Goal: Task Accomplishment & Management: Use online tool/utility

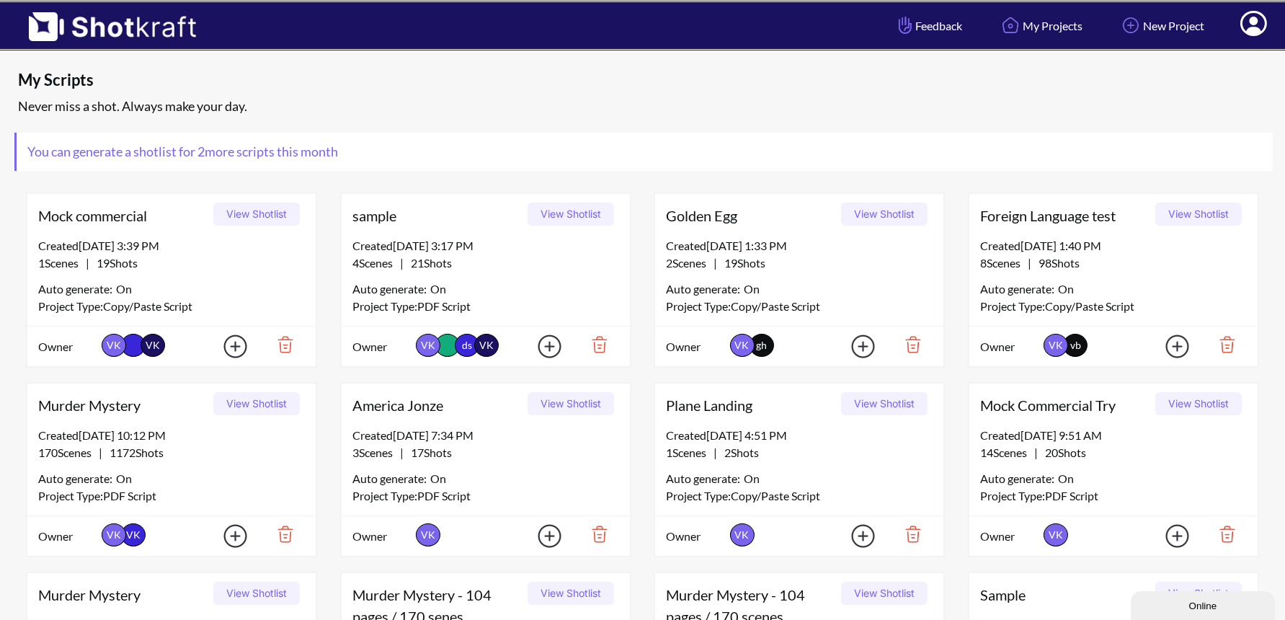
click at [1255, 26] on icon at bounding box center [1253, 25] width 15 height 17
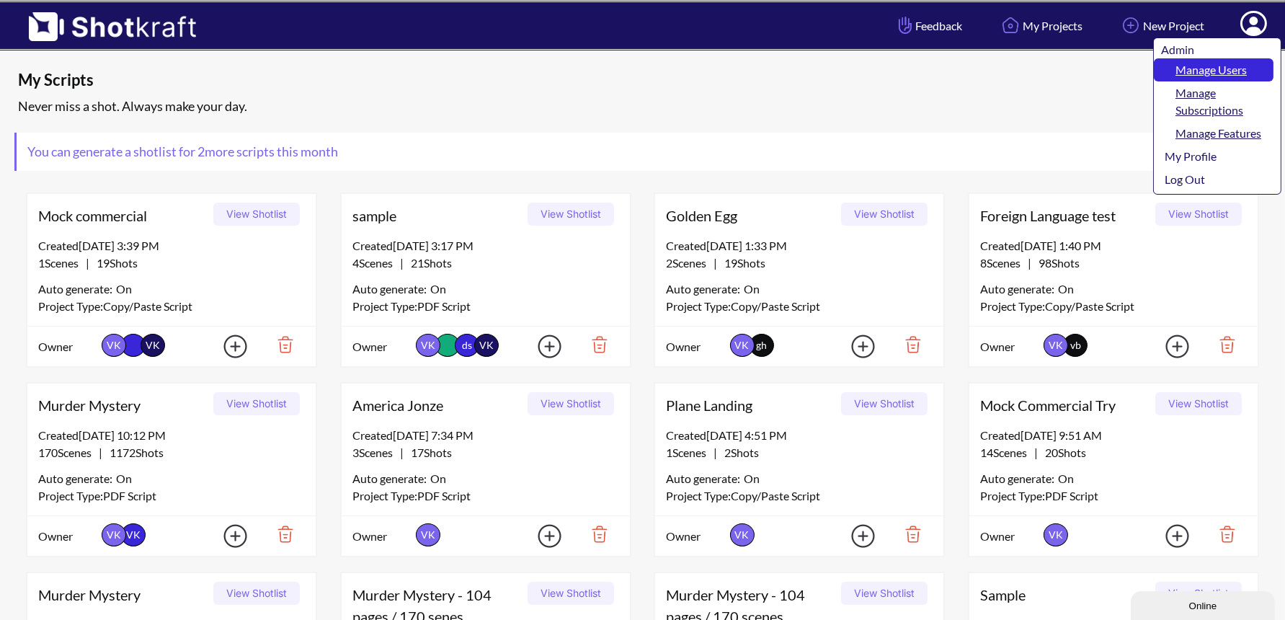
click at [1233, 63] on link "Manage Users" at bounding box center [1214, 69] width 120 height 23
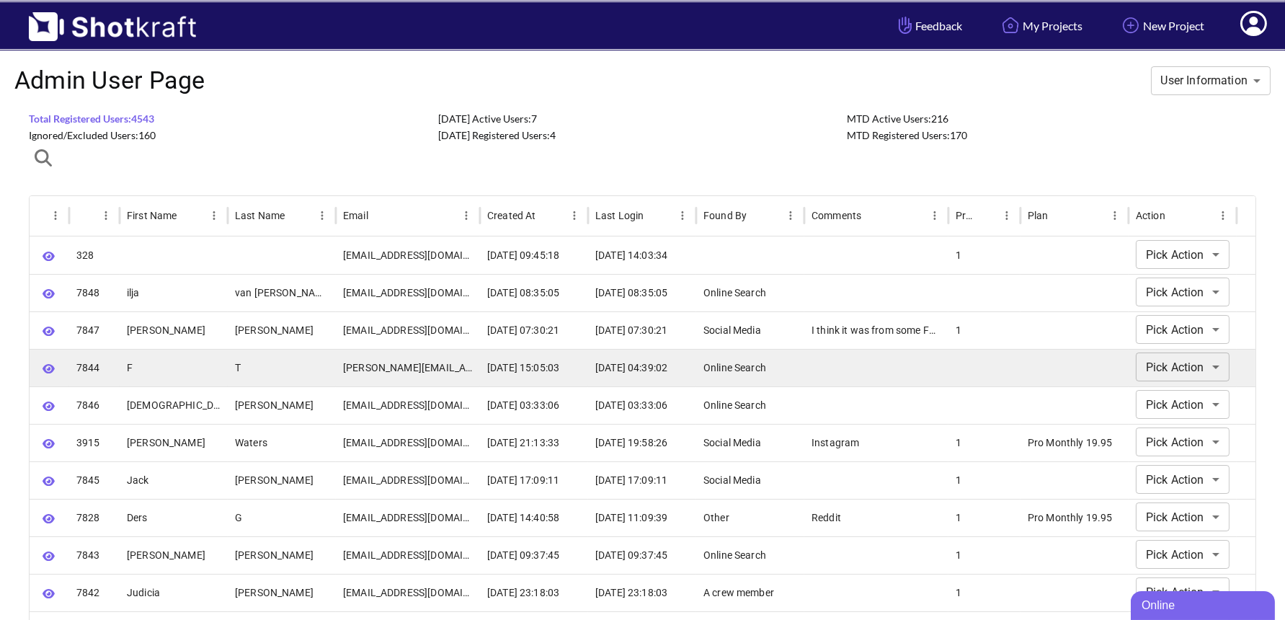
scroll to position [1, 0]
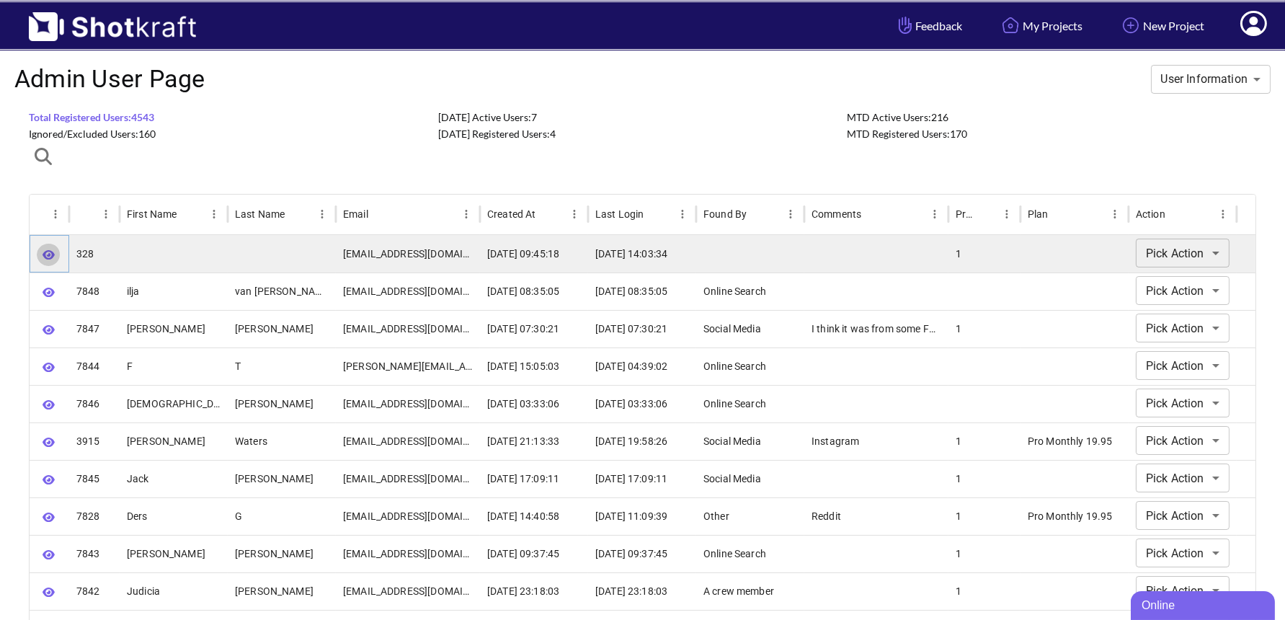
click at [45, 253] on icon "button" at bounding box center [49, 254] width 12 height 9
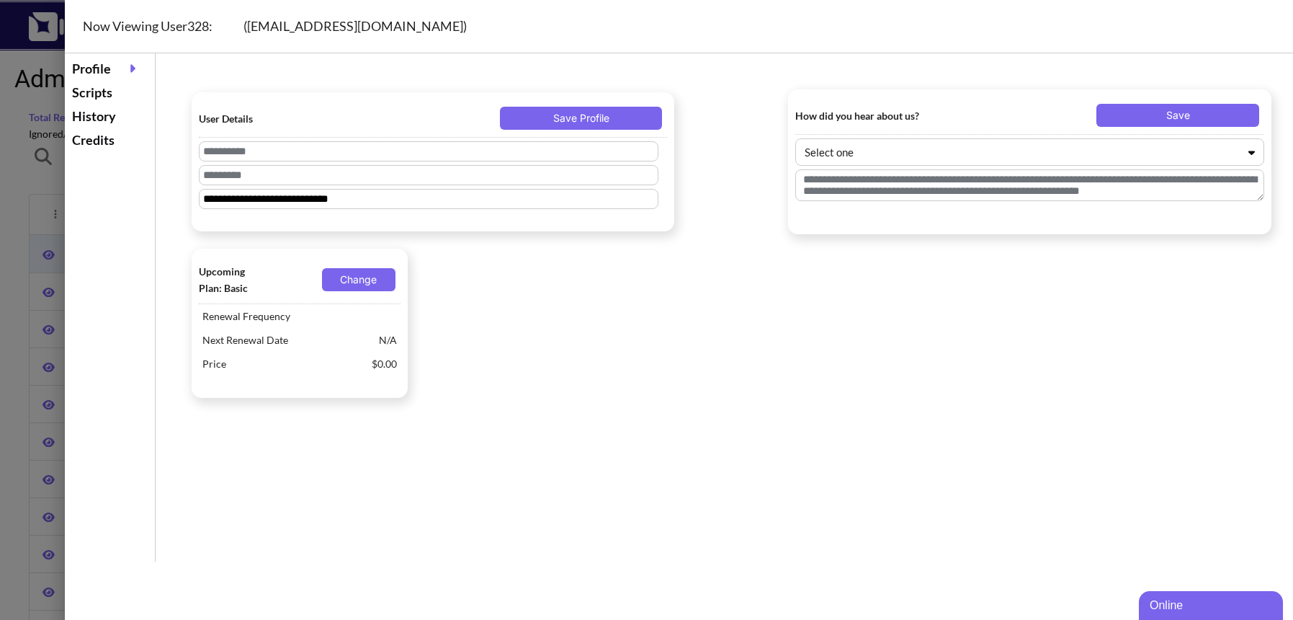
click at [101, 142] on div "Credits" at bounding box center [109, 140] width 83 height 24
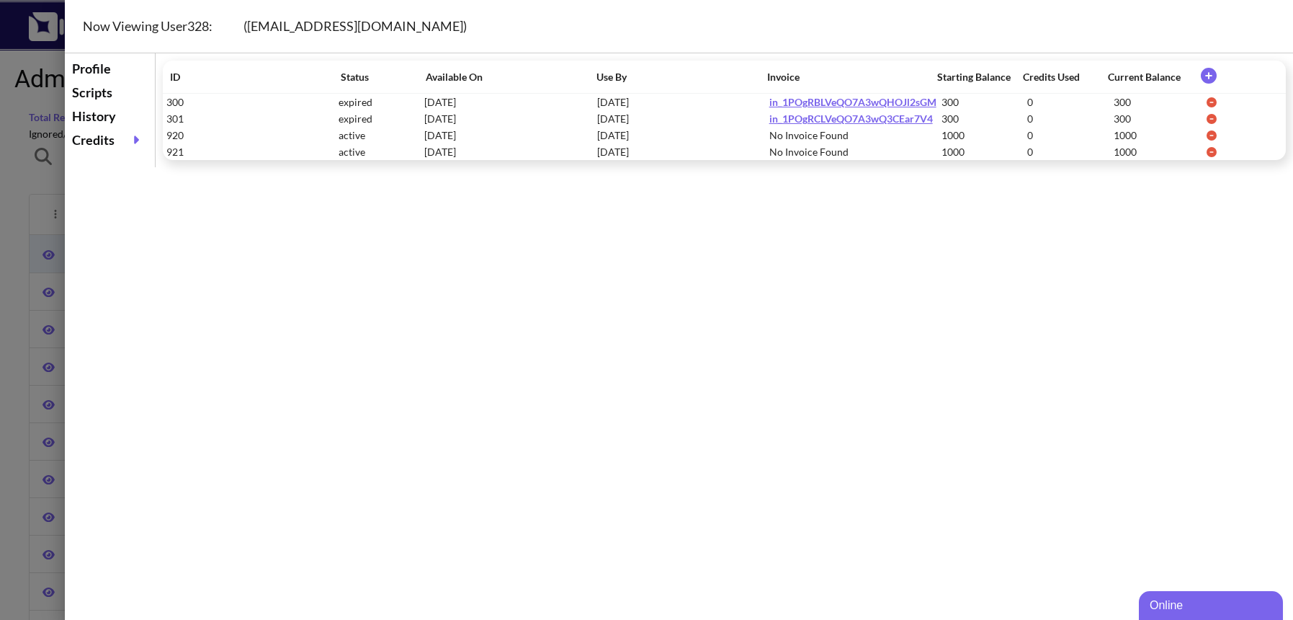
click at [1207, 76] on icon at bounding box center [1209, 76] width 30 height 16
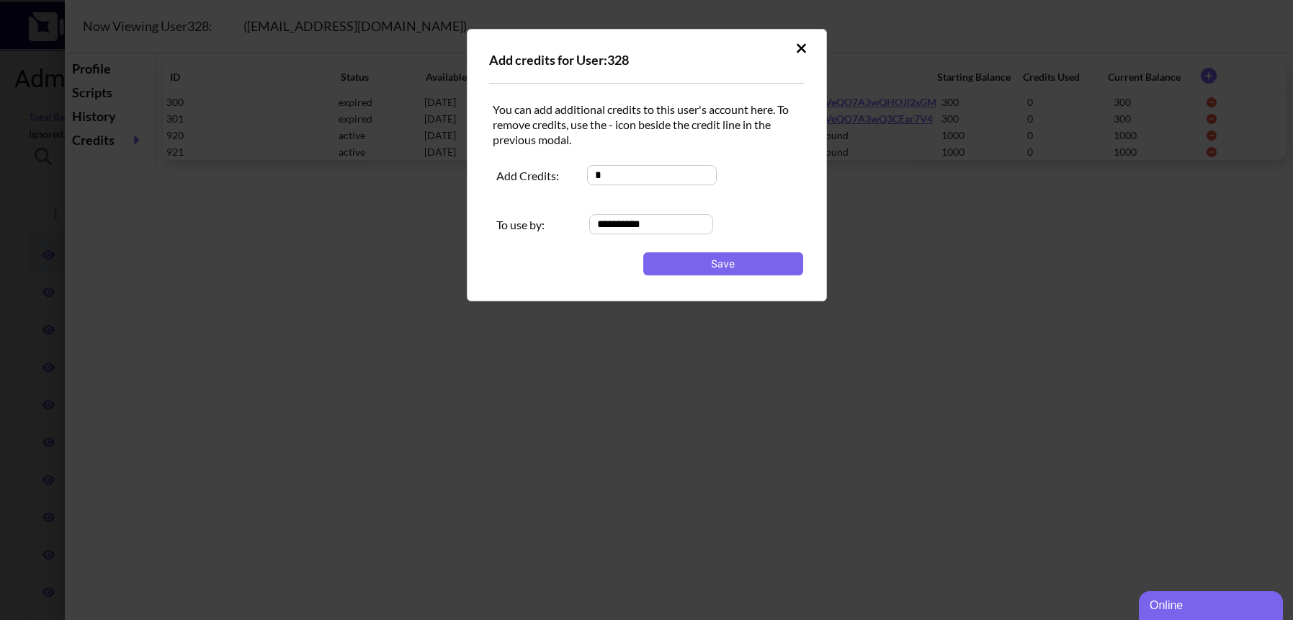
click at [799, 39] on button at bounding box center [801, 48] width 25 height 23
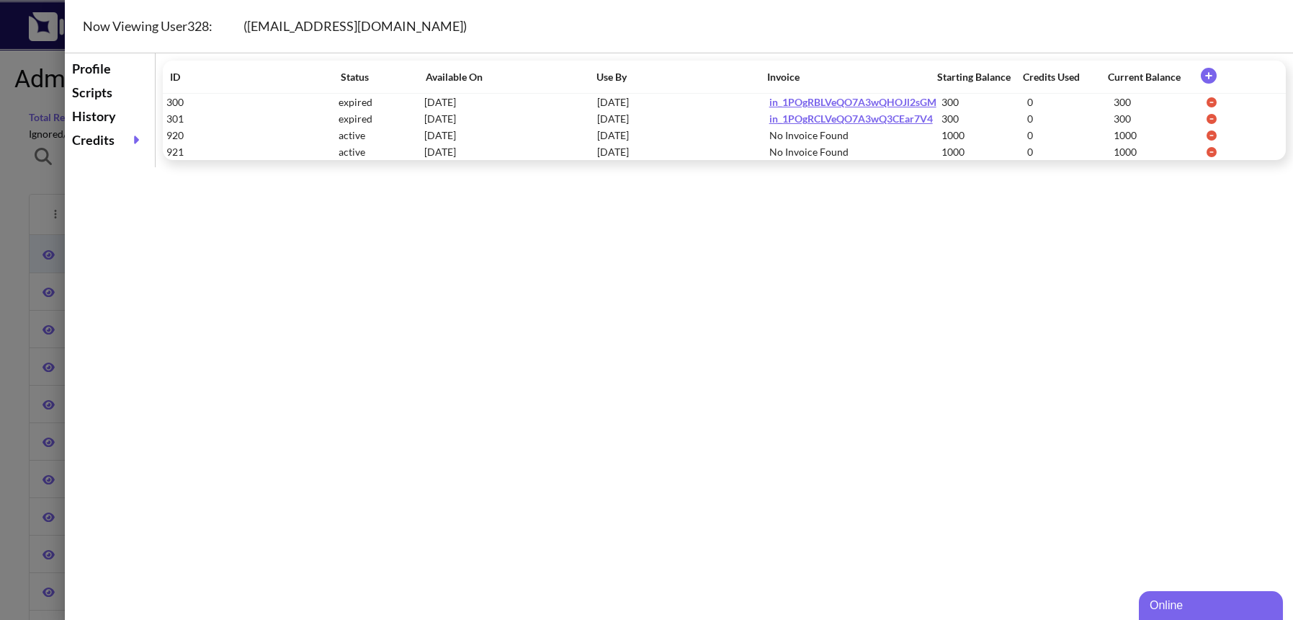
click at [1211, 70] on icon at bounding box center [1209, 76] width 16 height 16
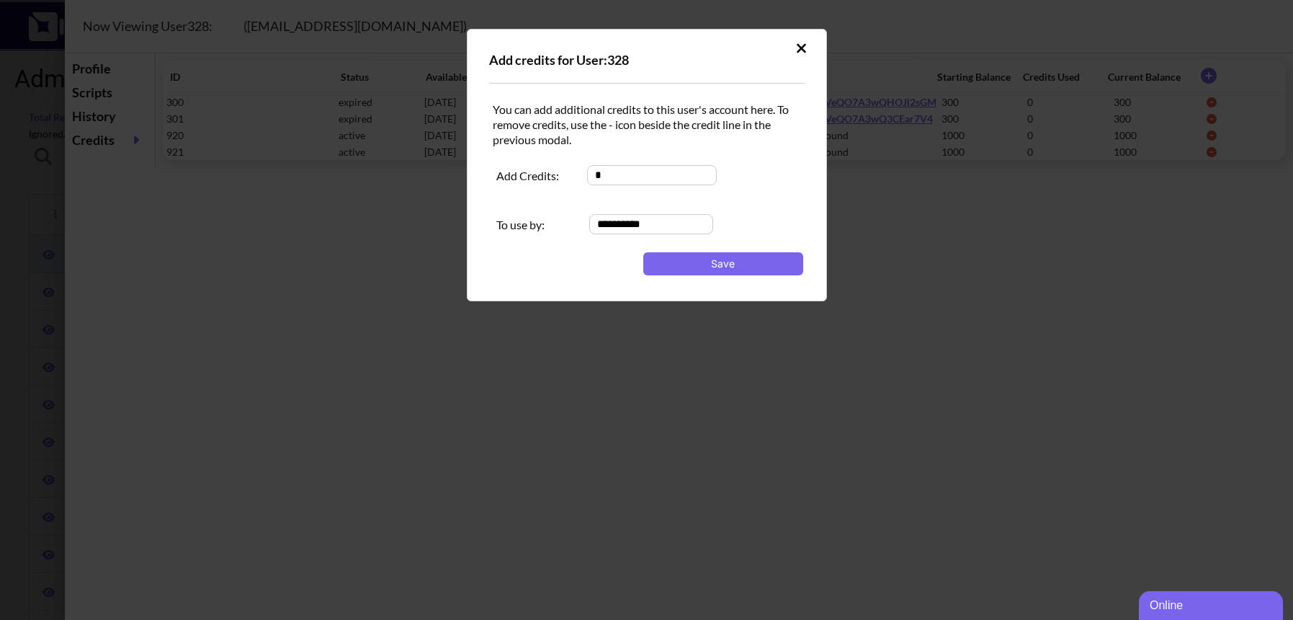
click at [593, 175] on input "*" at bounding box center [652, 175] width 130 height 20
type input "***"
click at [718, 261] on button "Save" at bounding box center [723, 263] width 160 height 23
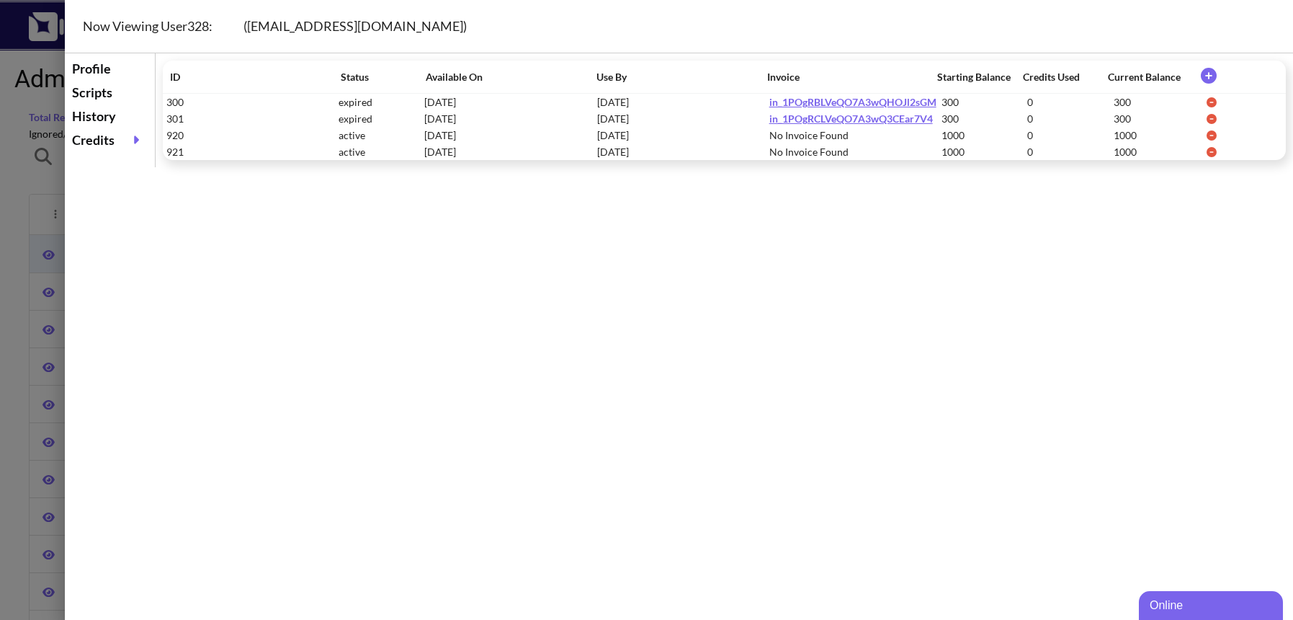
drag, startPoint x: 423, startPoint y: 25, endPoint x: 251, endPoint y: 28, distance: 171.5
click at [251, 28] on div "Now Viewing User 328 : ( rweiss@multivisiondigital.com )" at bounding box center [697, 26] width 1265 height 53
click at [31, 201] on div at bounding box center [646, 310] width 1293 height 620
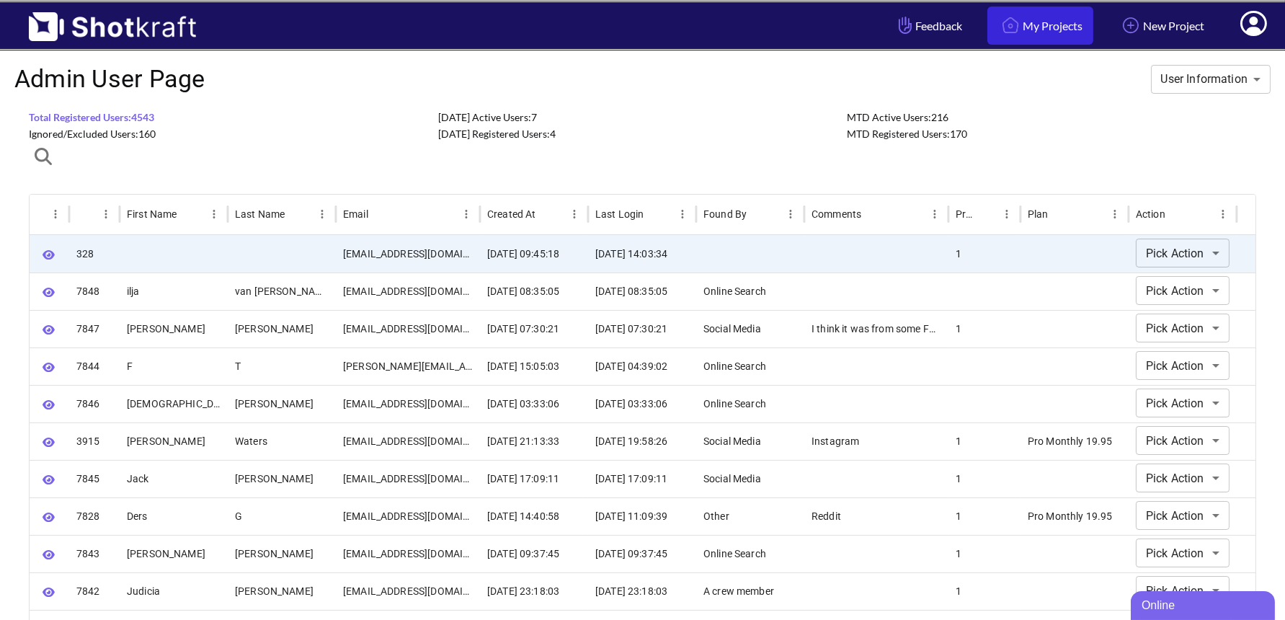
click at [1038, 17] on link "My Projects" at bounding box center [1040, 25] width 106 height 38
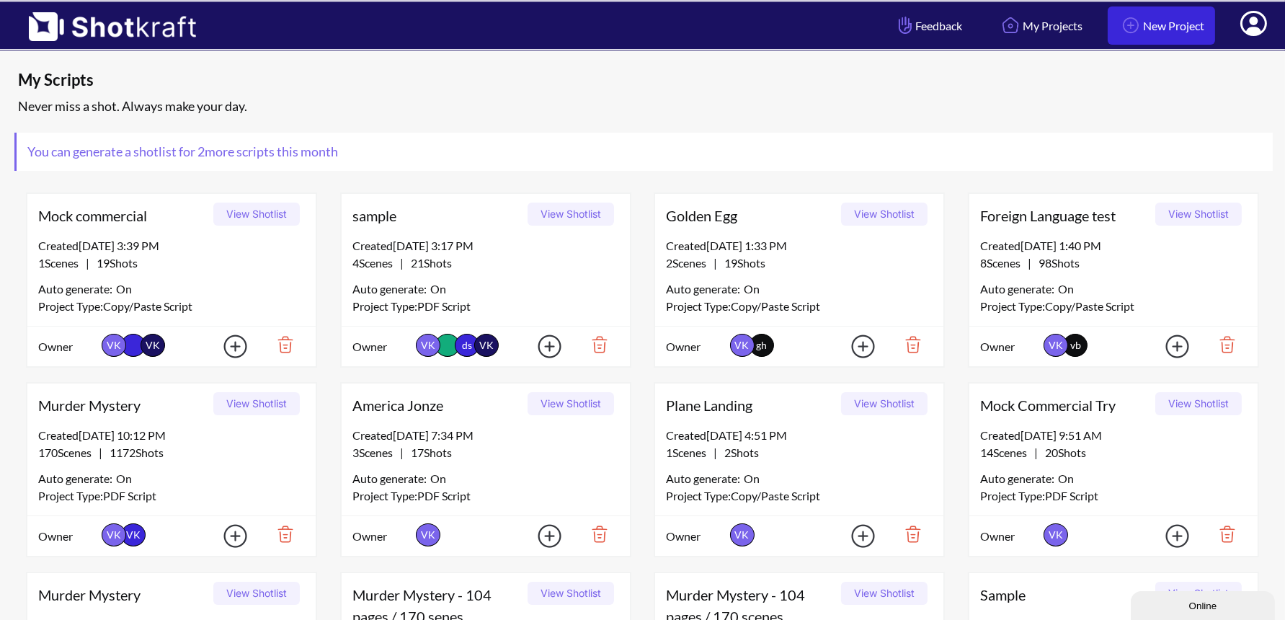
click at [1169, 27] on link "New Project" at bounding box center [1160, 25] width 107 height 38
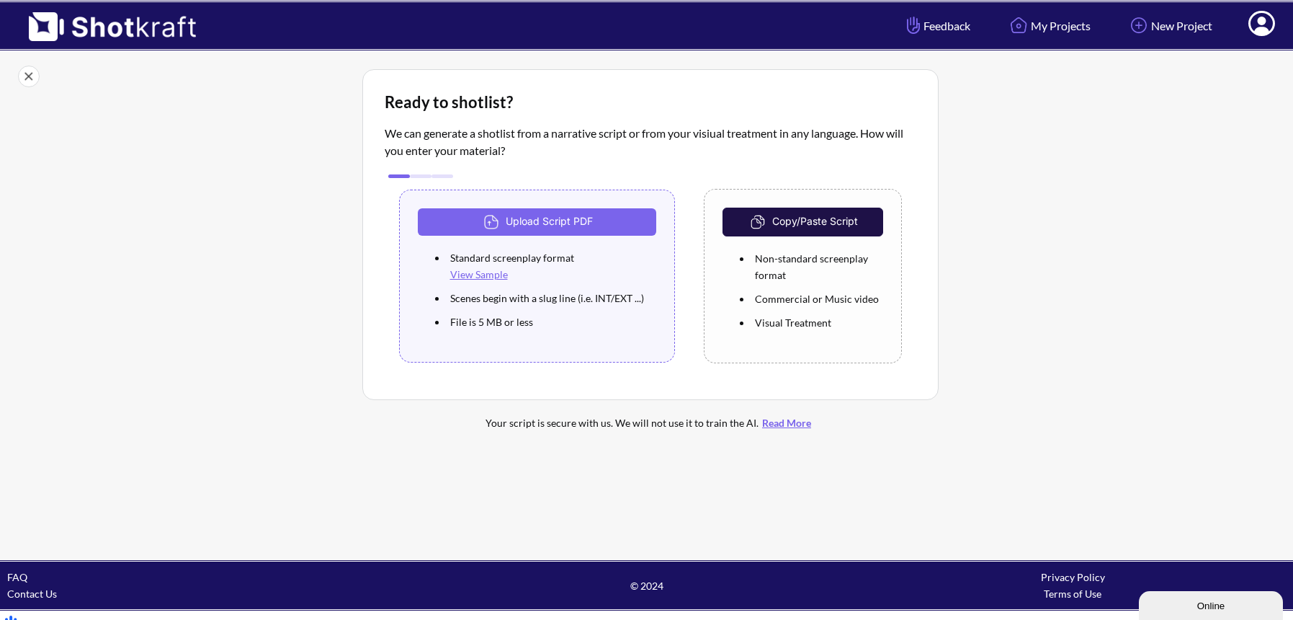
click at [814, 220] on button "Copy/Paste Script" at bounding box center [803, 222] width 160 height 29
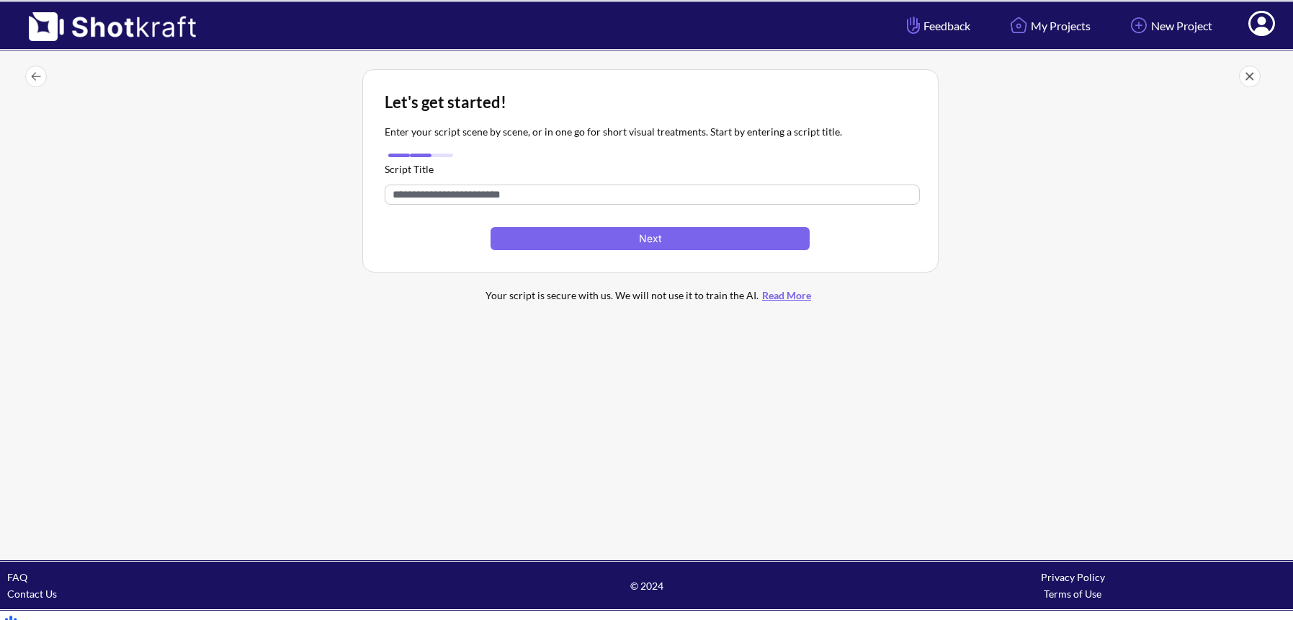
click at [698, 186] on input "text" at bounding box center [652, 194] width 535 height 20
type input "*********"
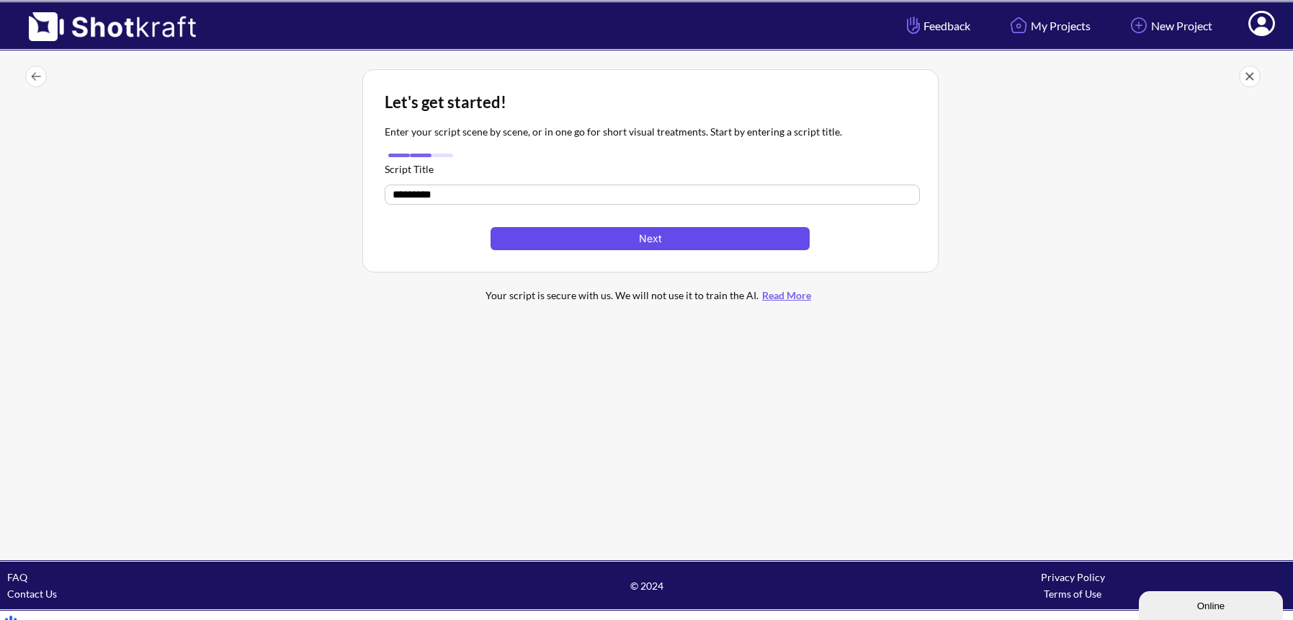
click at [672, 233] on button "Next" at bounding box center [650, 238] width 318 height 23
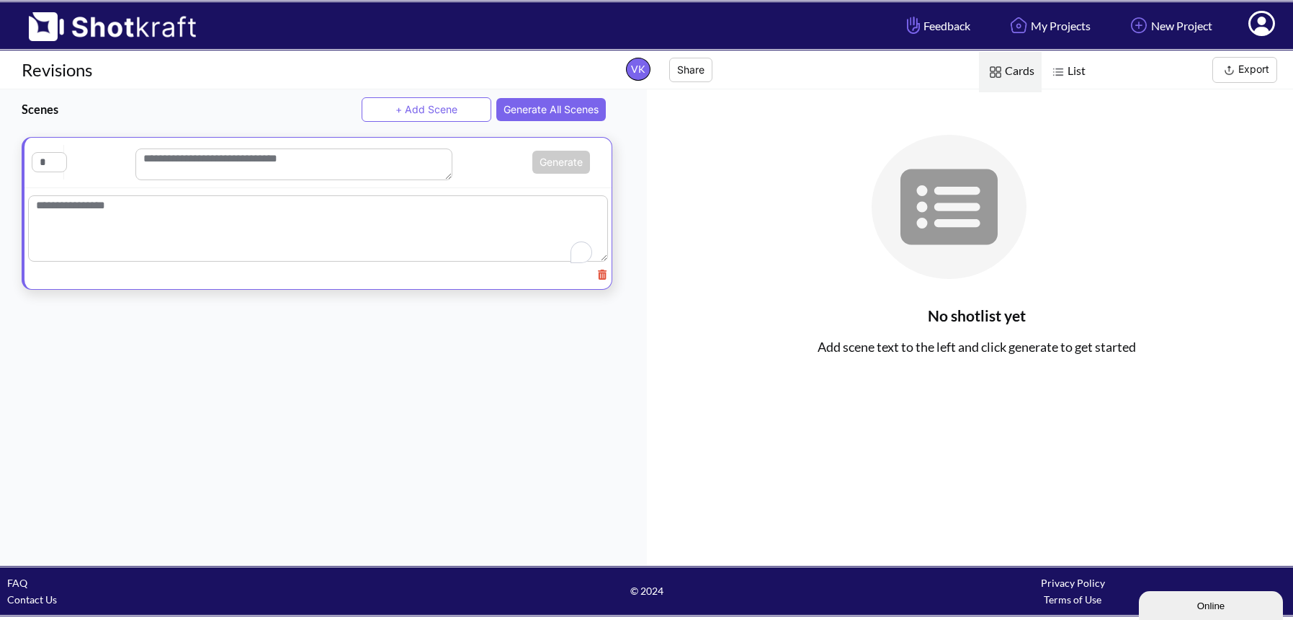
click at [417, 223] on textarea "To enrich screen reader interactions, please activate Accessibility in Grammarl…" at bounding box center [318, 228] width 580 height 66
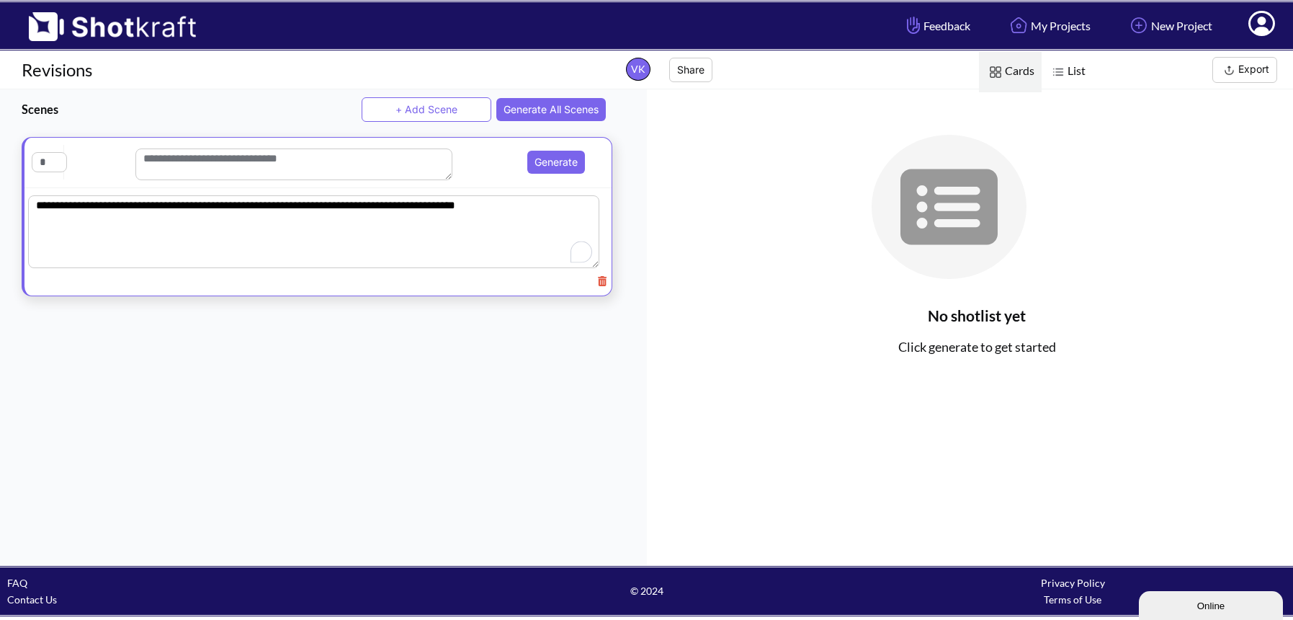
type textarea "**********"
click at [61, 165] on input "text" at bounding box center [49, 162] width 35 height 20
type input "*"
type input "**"
click at [200, 157] on textarea "To enrich screen reader interactions, please activate Accessibility in Grammarl…" at bounding box center [293, 164] width 317 height 32
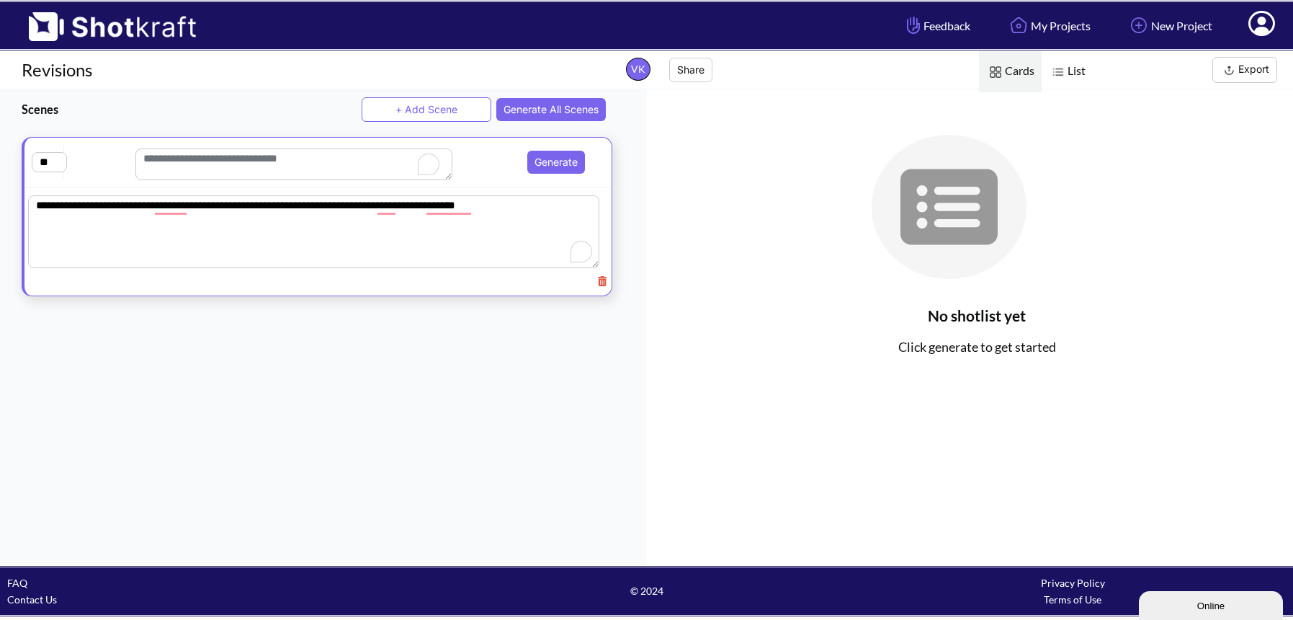
type textarea "*"
type textarea "*********"
click at [560, 165] on button "Generate" at bounding box center [556, 163] width 58 height 23
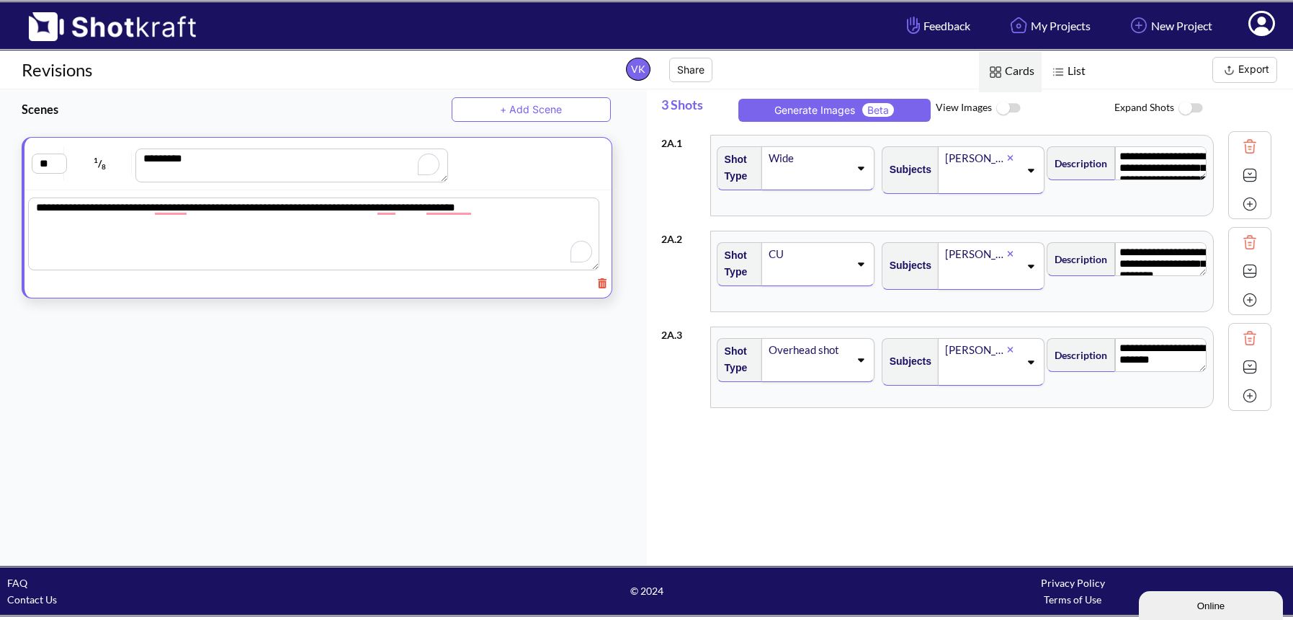
click at [568, 107] on button "+ Add Scene" at bounding box center [531, 109] width 159 height 24
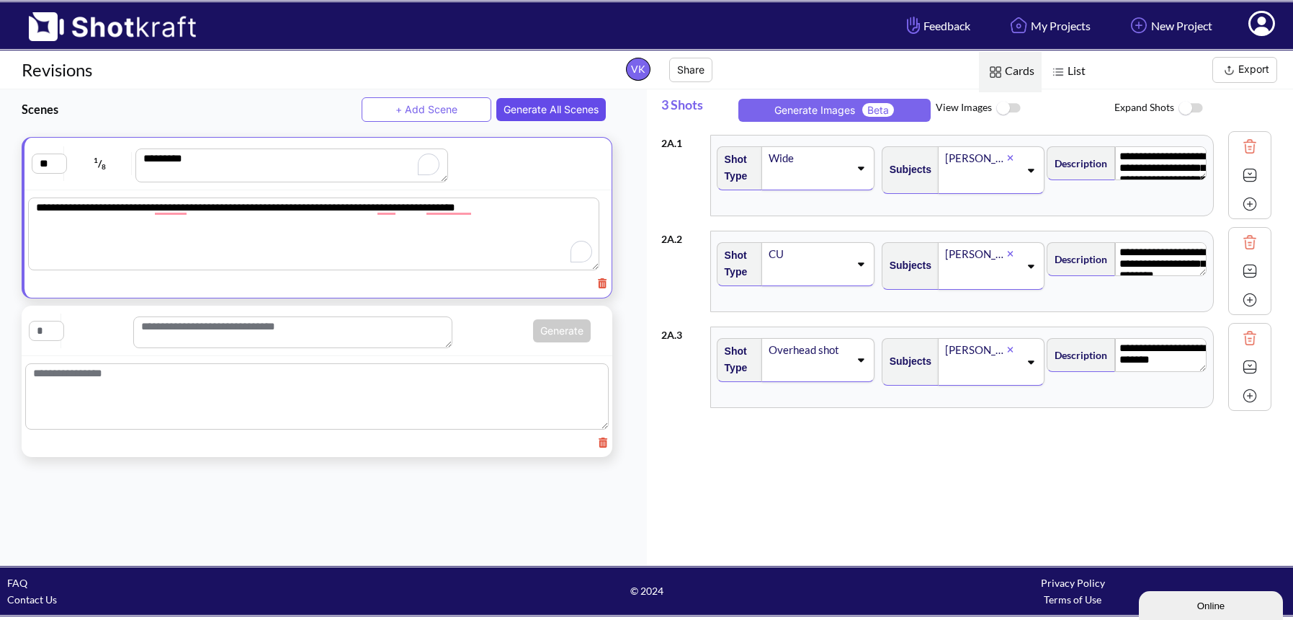
click at [547, 102] on button "Generate All Scenes" at bounding box center [551, 109] width 110 height 23
click at [444, 110] on button "+ Add Scene" at bounding box center [426, 109] width 129 height 24
click at [1262, 28] on icon at bounding box center [1261, 25] width 15 height 17
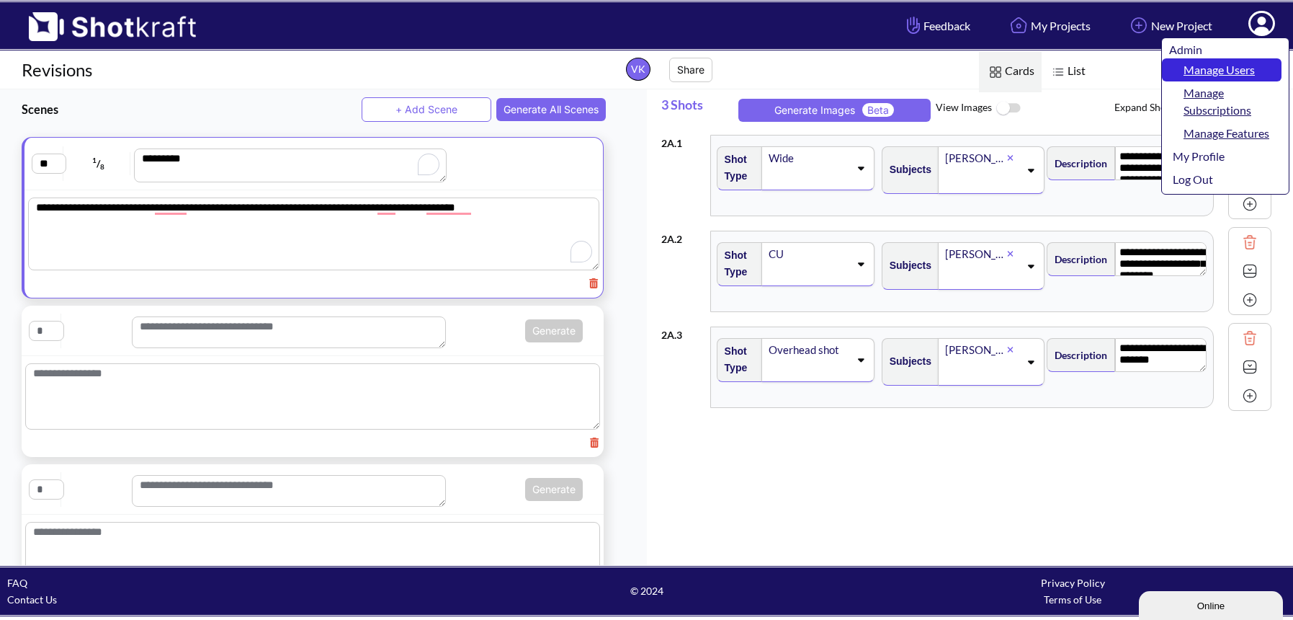
click at [1244, 61] on link "Manage Users" at bounding box center [1222, 69] width 120 height 23
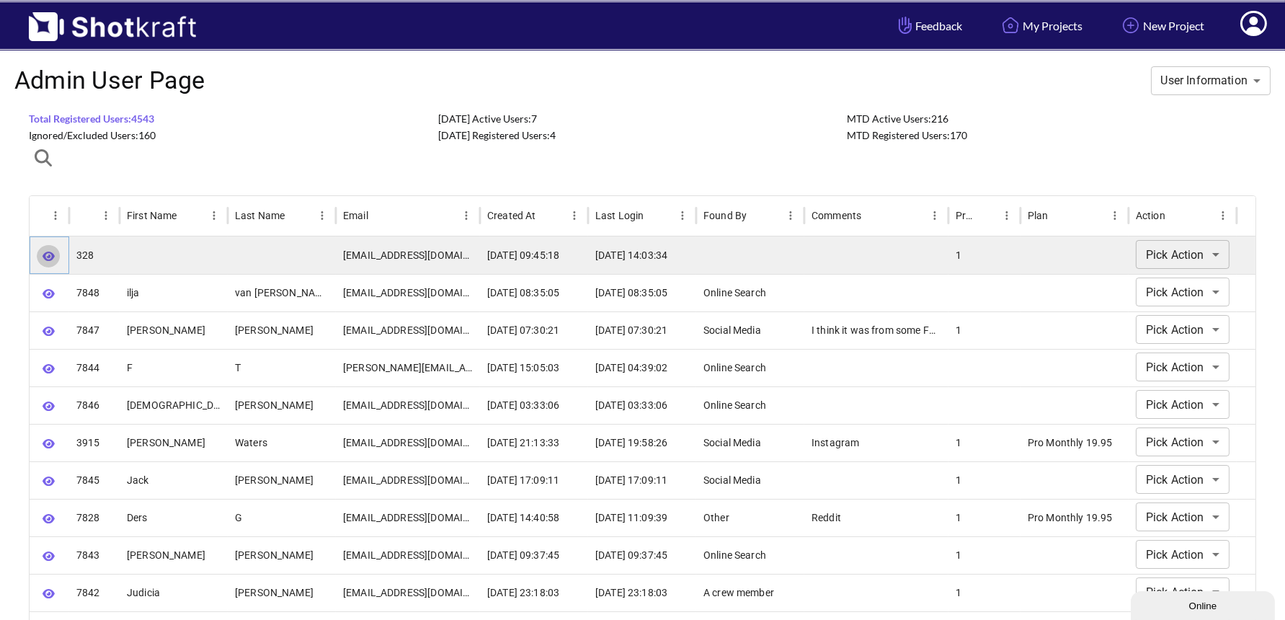
click at [44, 257] on icon "button" at bounding box center [49, 255] width 12 height 9
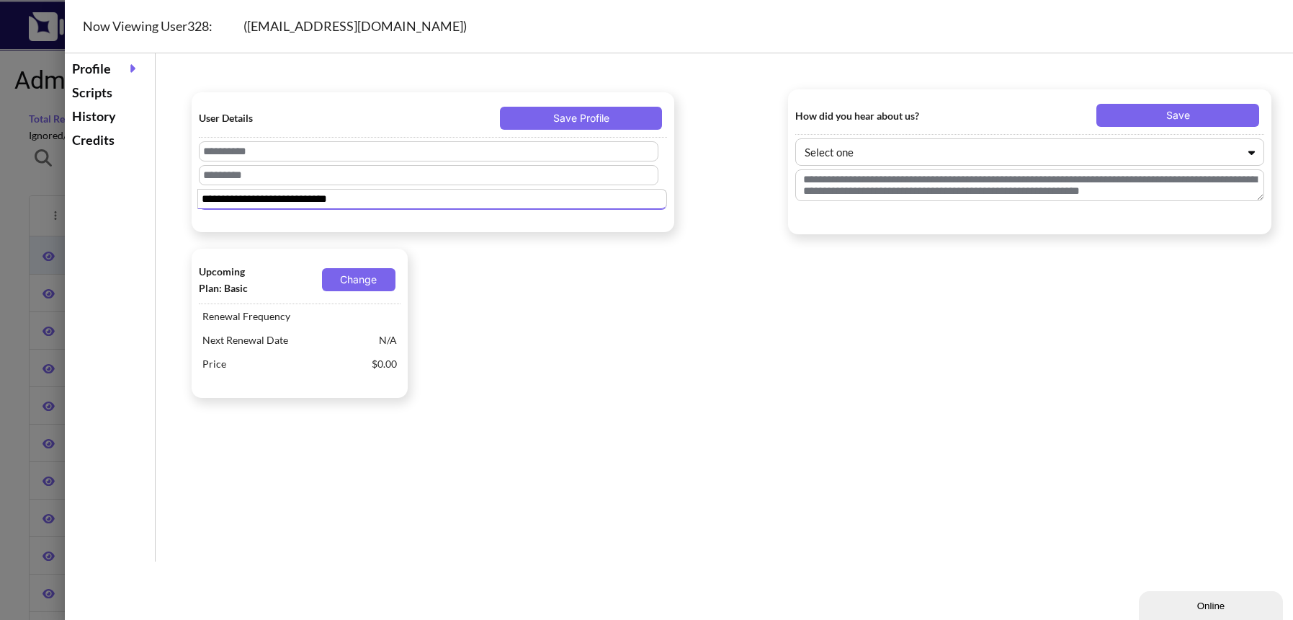
drag, startPoint x: 362, startPoint y: 203, endPoint x: 181, endPoint y: 195, distance: 181.8
click at [181, 195] on div "**********" at bounding box center [731, 307] width 1123 height 508
click at [37, 184] on div at bounding box center [646, 310] width 1293 height 620
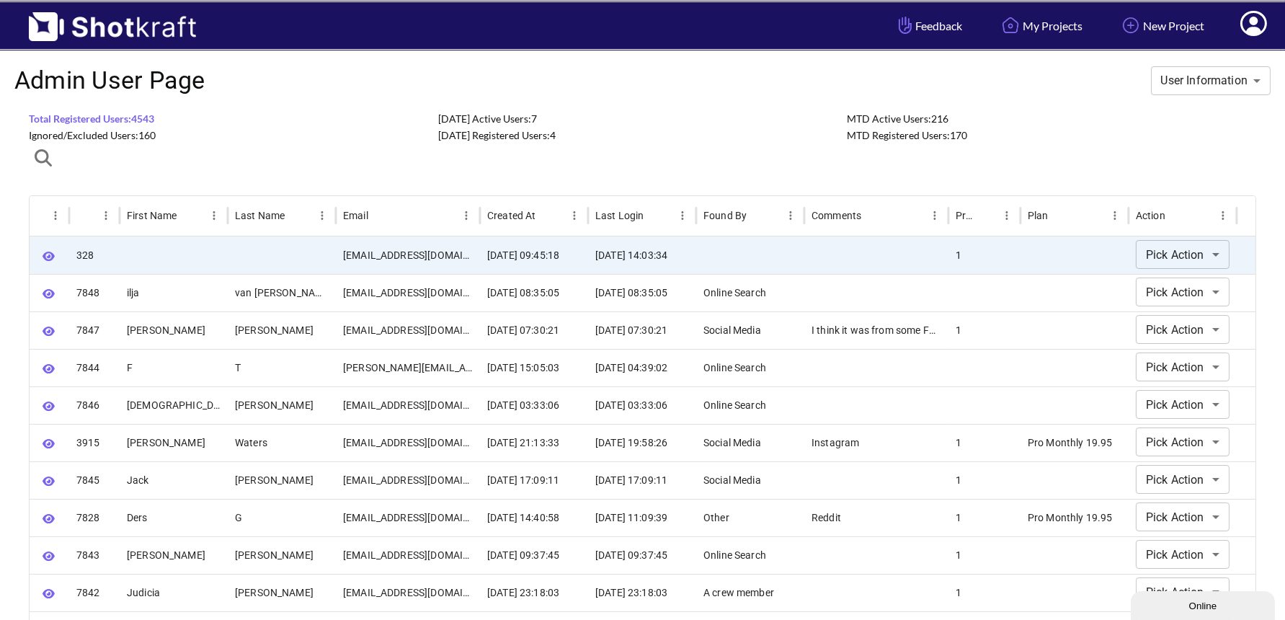
click at [1260, 22] on icon at bounding box center [1253, 23] width 27 height 25
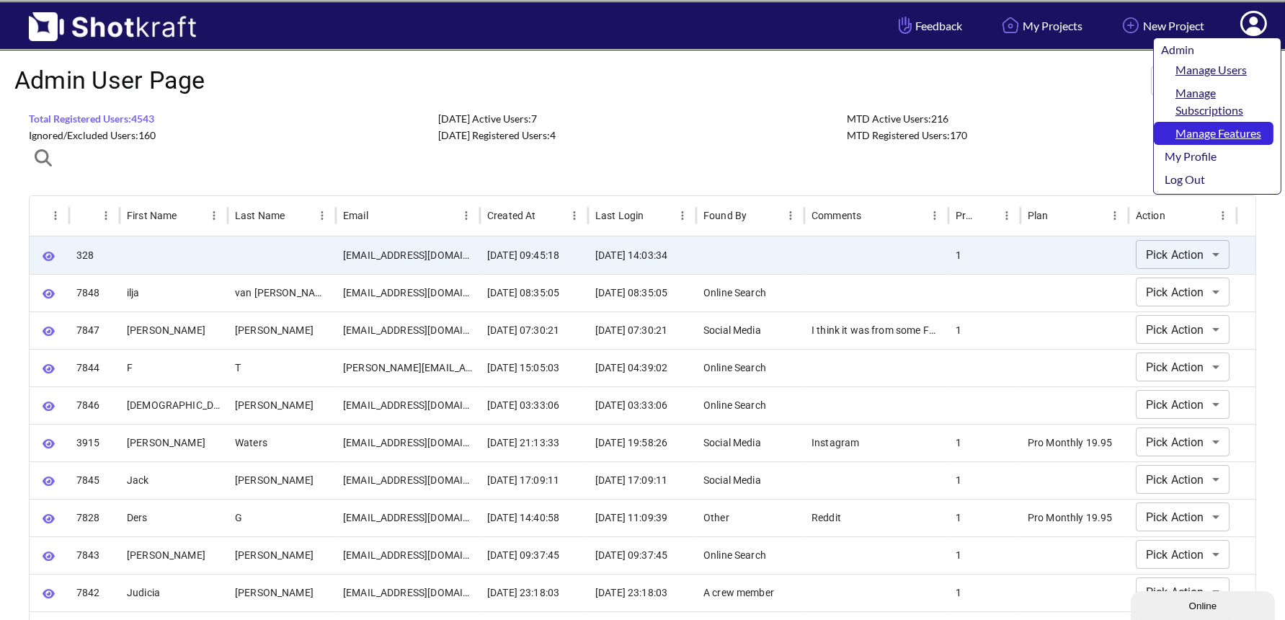
click at [1236, 135] on link "Manage Features" at bounding box center [1214, 133] width 120 height 23
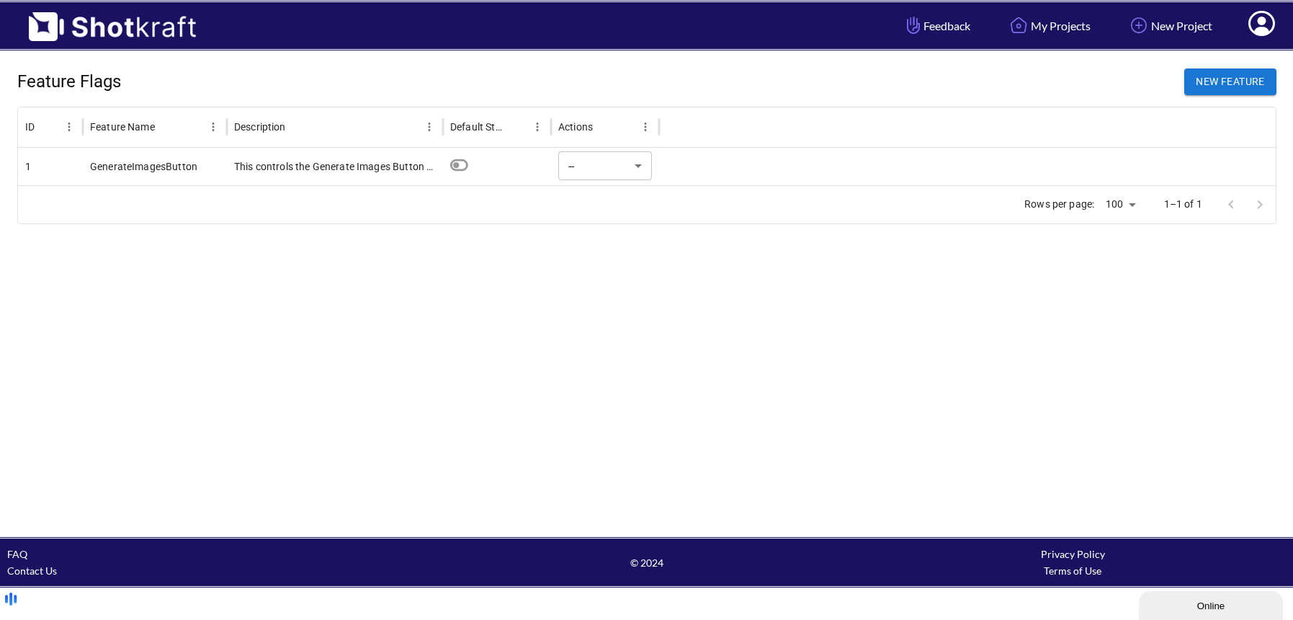
click at [866, 166] on div at bounding box center [967, 166] width 617 height 37
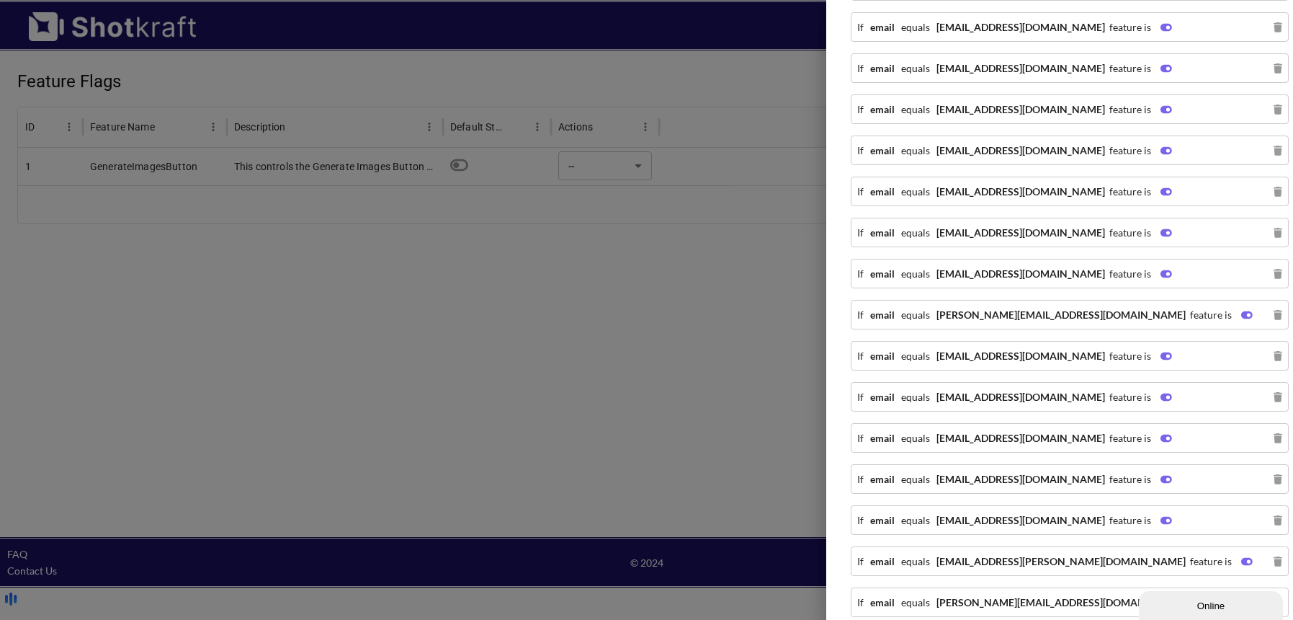
scroll to position [1389, 0]
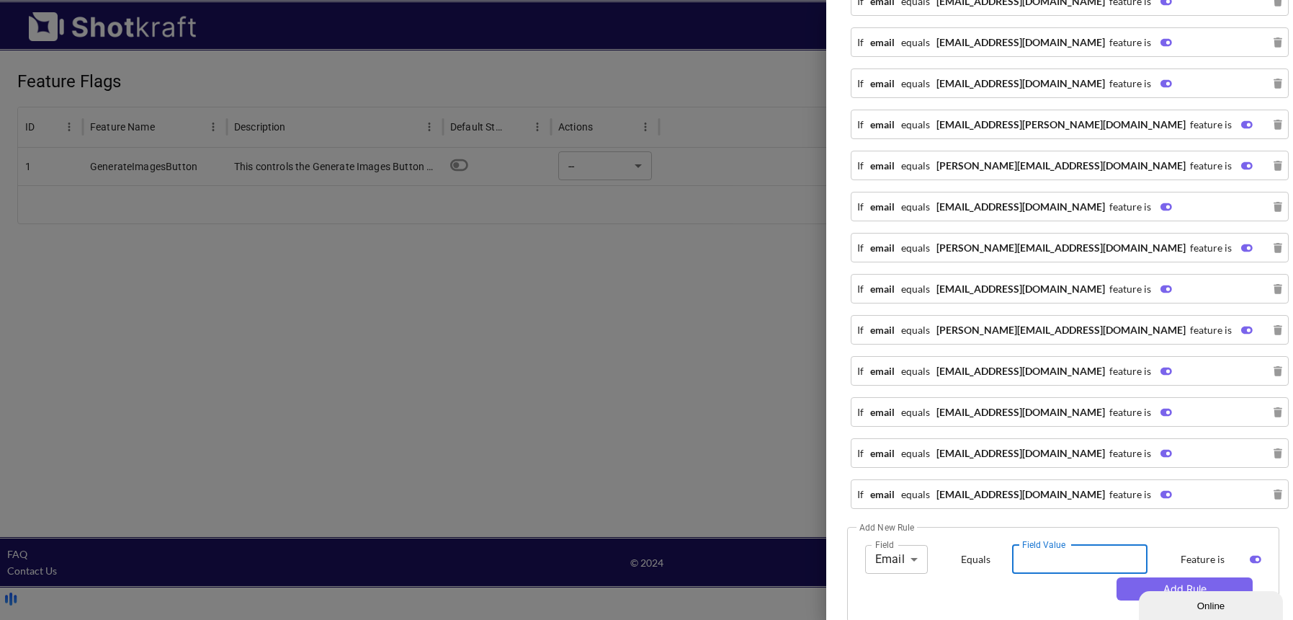
click at [1044, 545] on input "Field Value" at bounding box center [1079, 559] width 135 height 29
paste input "**********"
type input "**********"
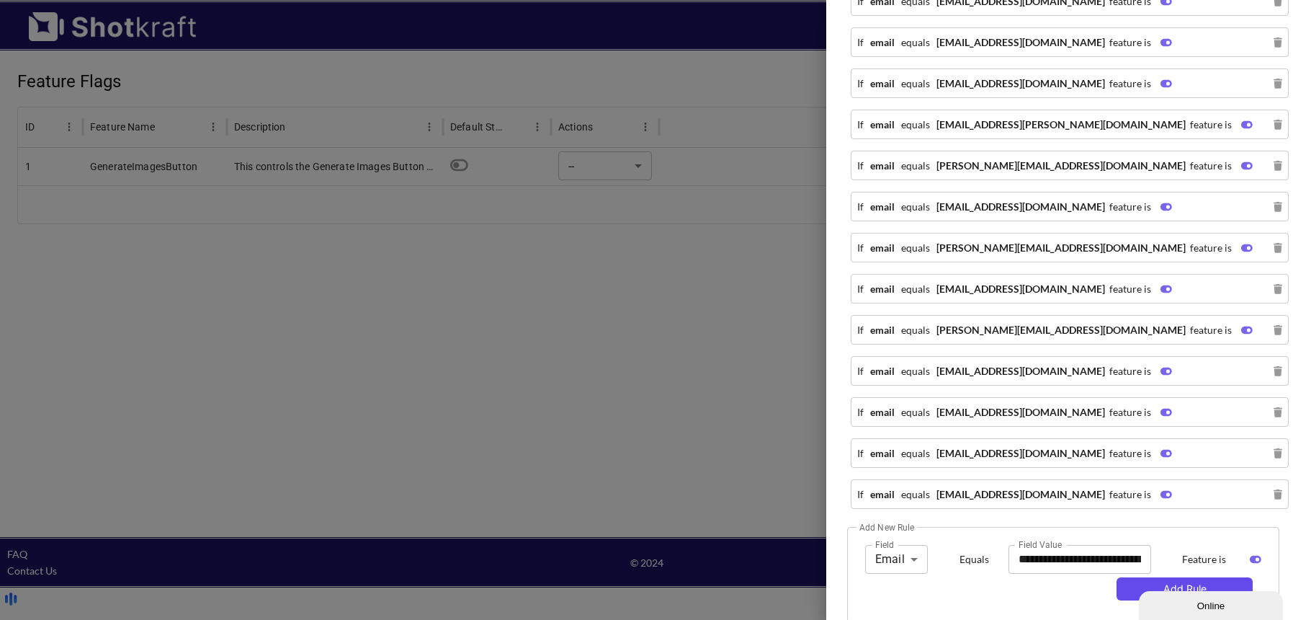
click at [1132, 577] on button "Add Rule" at bounding box center [1185, 588] width 136 height 23
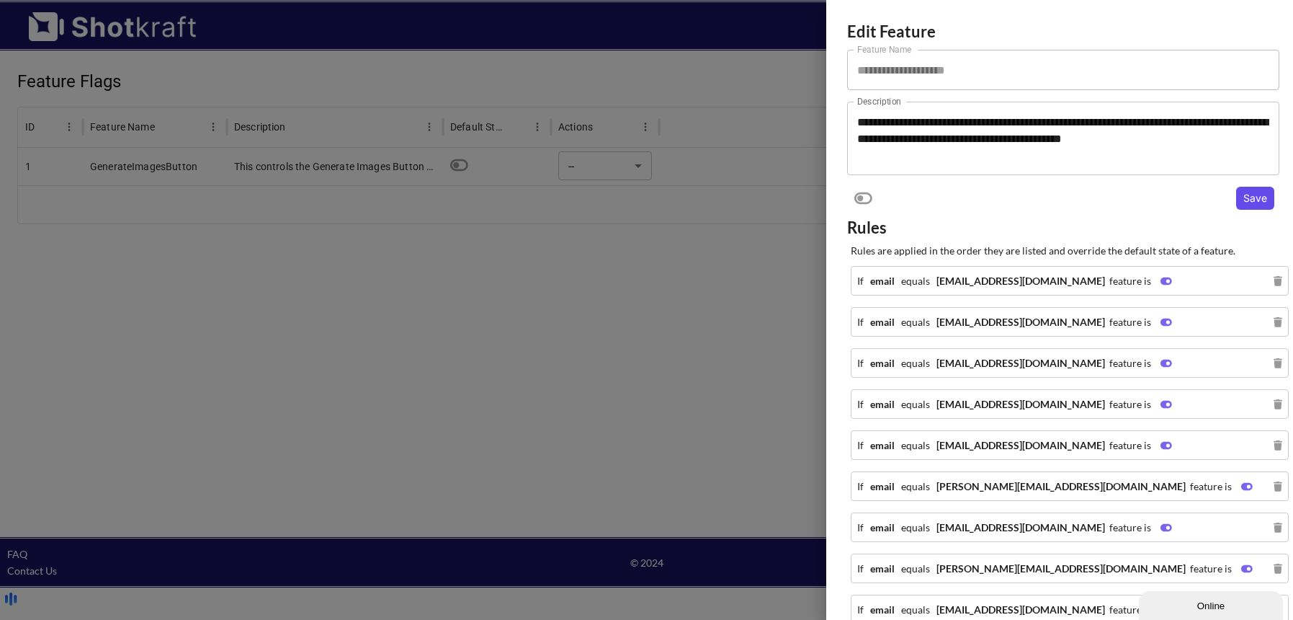
click at [1249, 201] on button "Save" at bounding box center [1255, 198] width 38 height 23
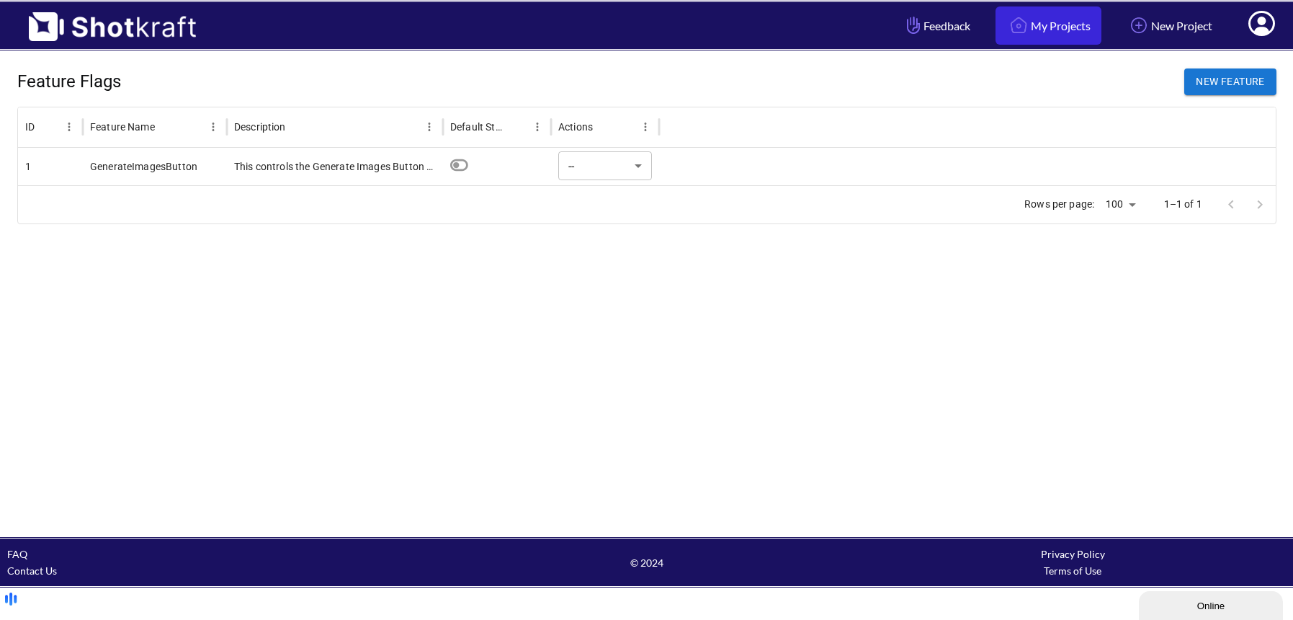
click at [1042, 24] on link "My Projects" at bounding box center [1049, 25] width 106 height 38
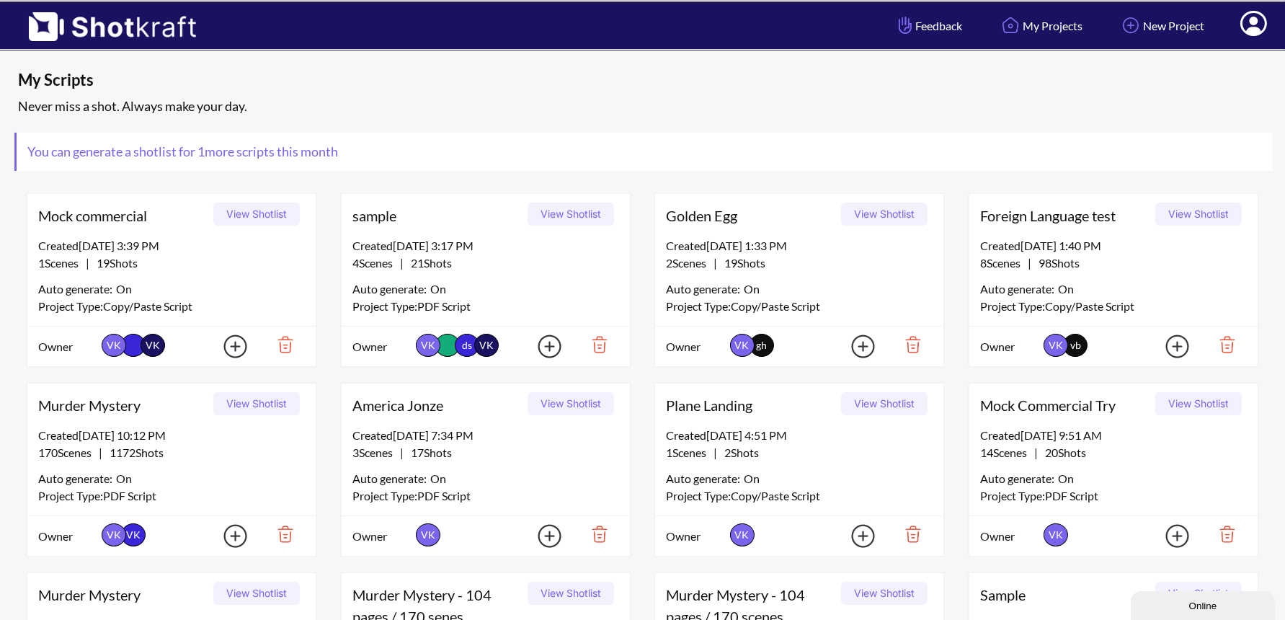
click at [566, 205] on button "View Shotlist" at bounding box center [570, 213] width 86 height 23
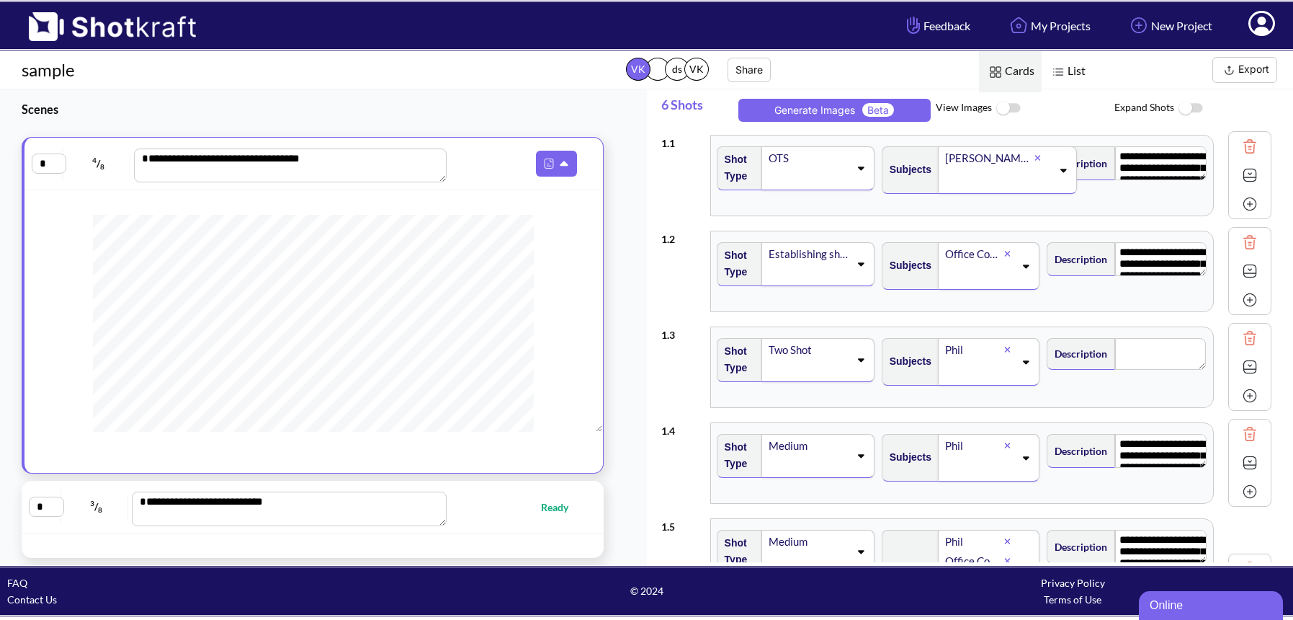
click at [1015, 110] on img at bounding box center [1008, 108] width 32 height 31
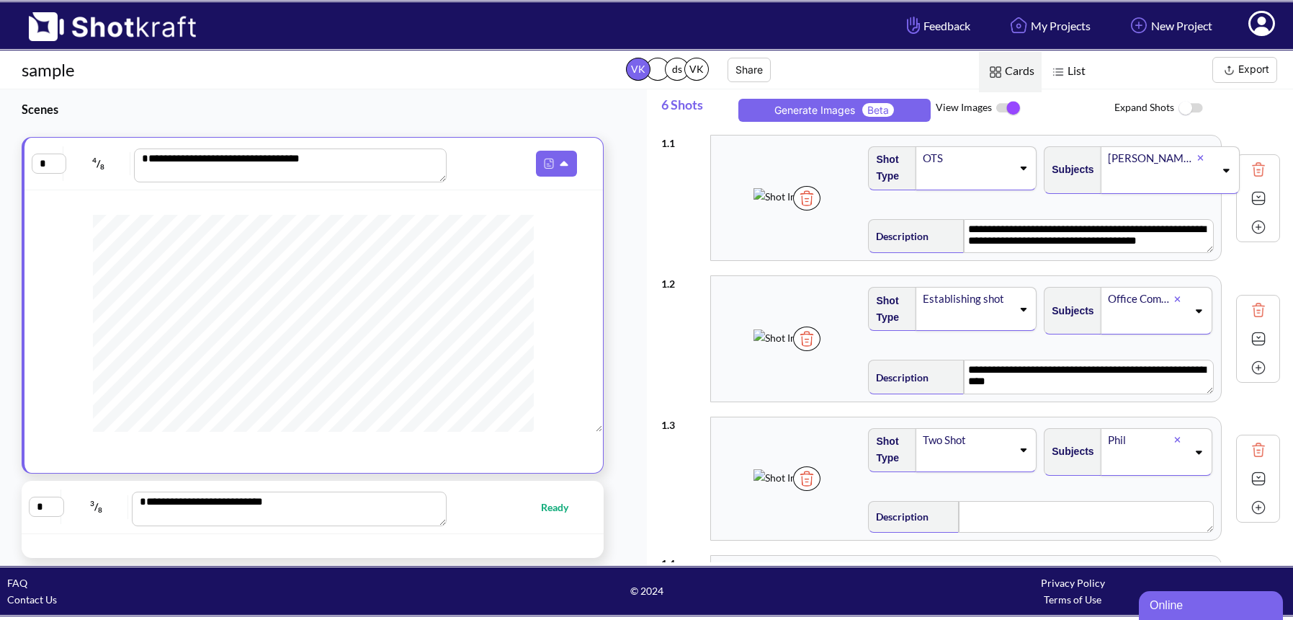
scroll to position [98, 0]
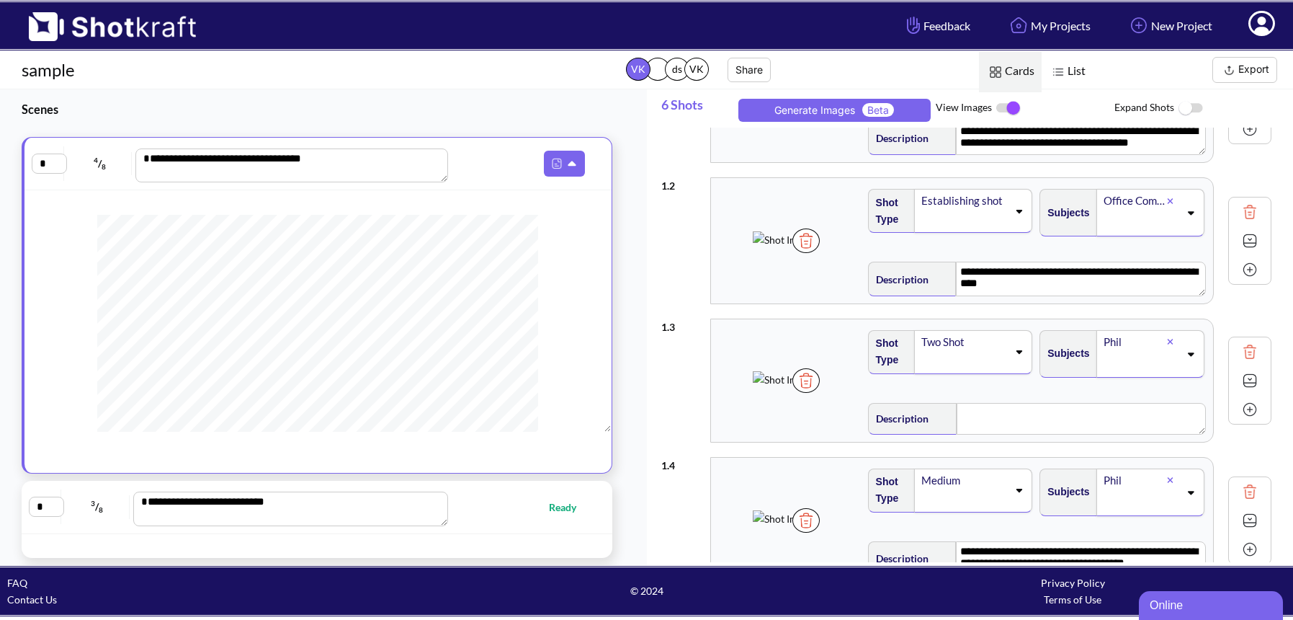
click at [520, 519] on div "**********" at bounding box center [317, 507] width 576 height 38
type textarea "**********"
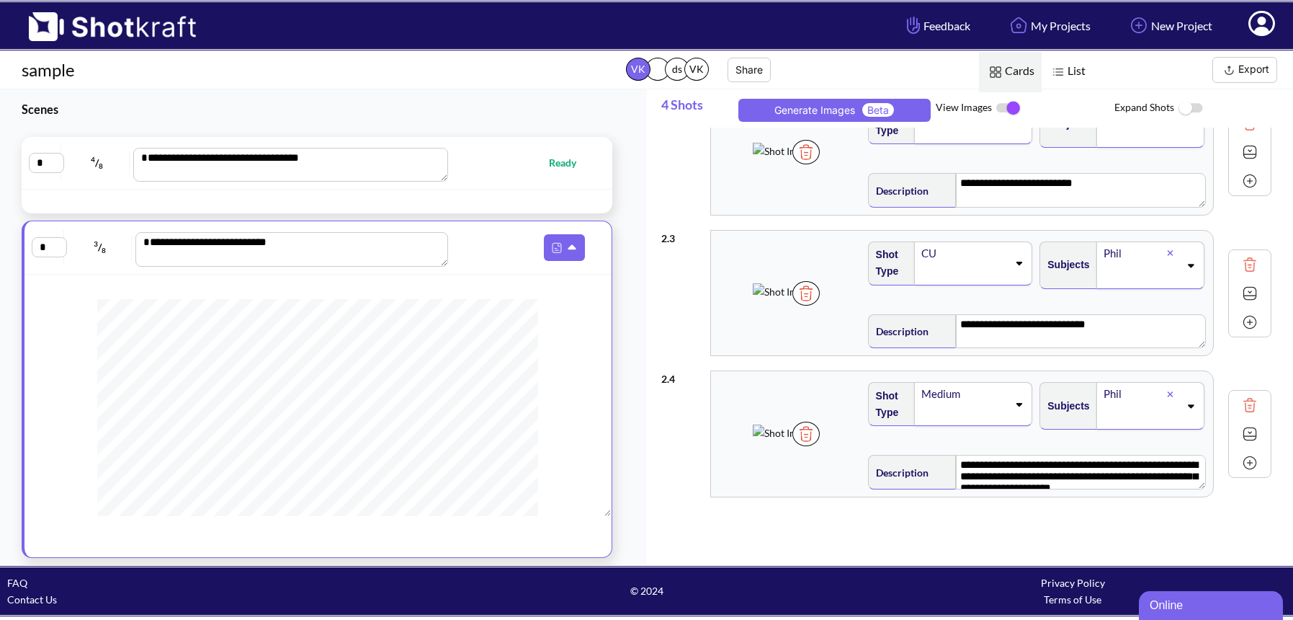
scroll to position [166, 0]
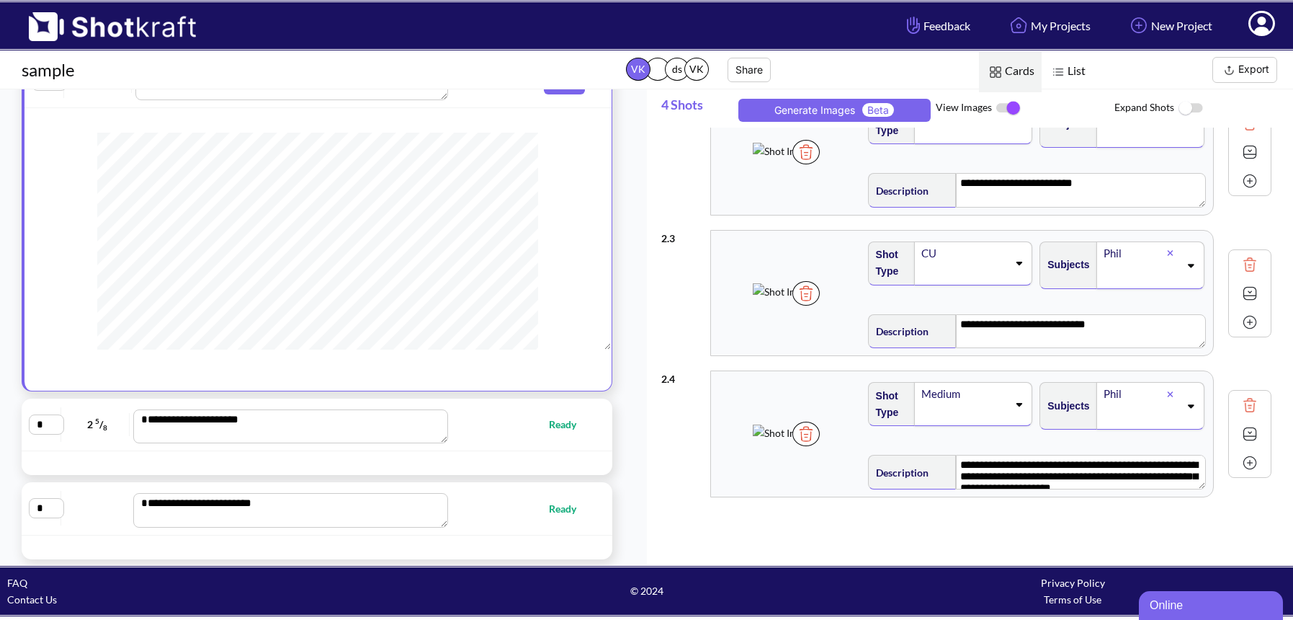
click at [515, 429] on span "Ready" at bounding box center [522, 424] width 138 height 17
type textarea "**********"
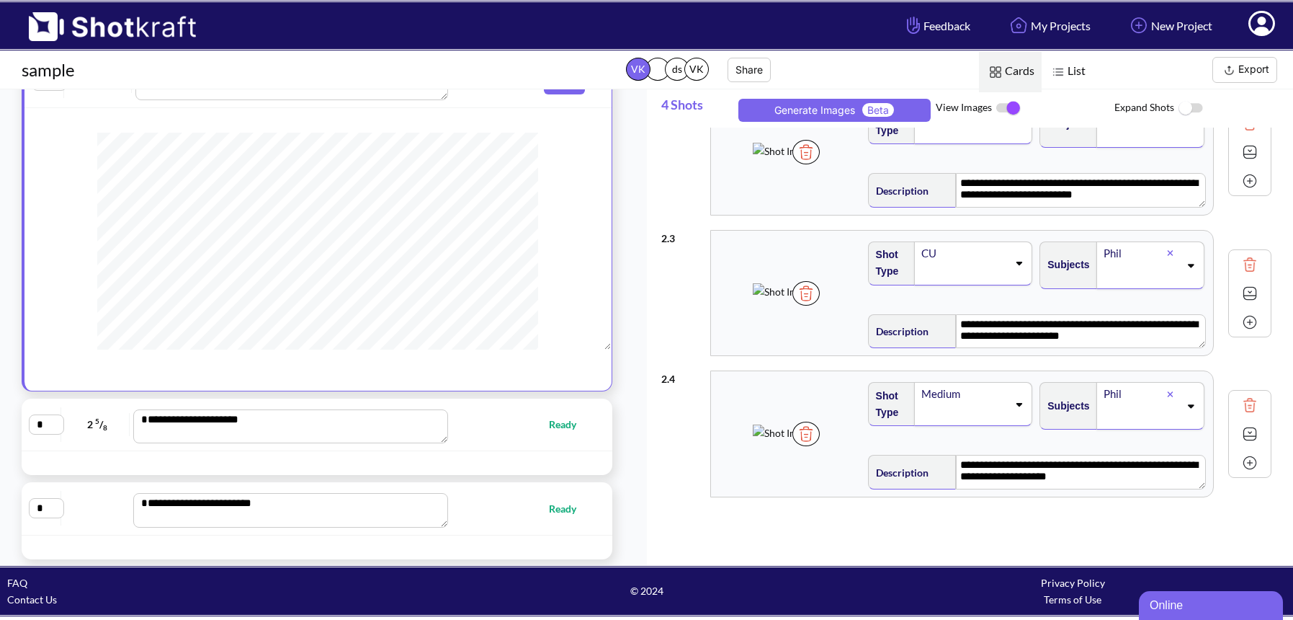
scroll to position [166, 0]
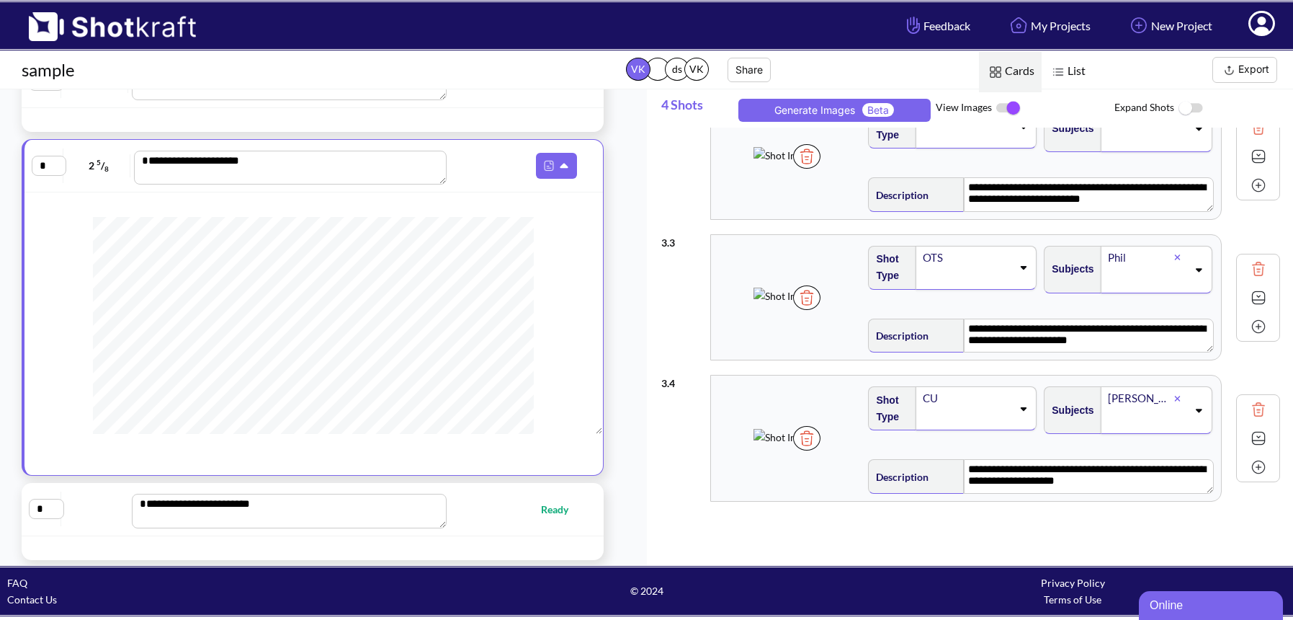
click at [821, 450] on img at bounding box center [806, 438] width 27 height 24
click at [821, 310] on img at bounding box center [806, 297] width 27 height 24
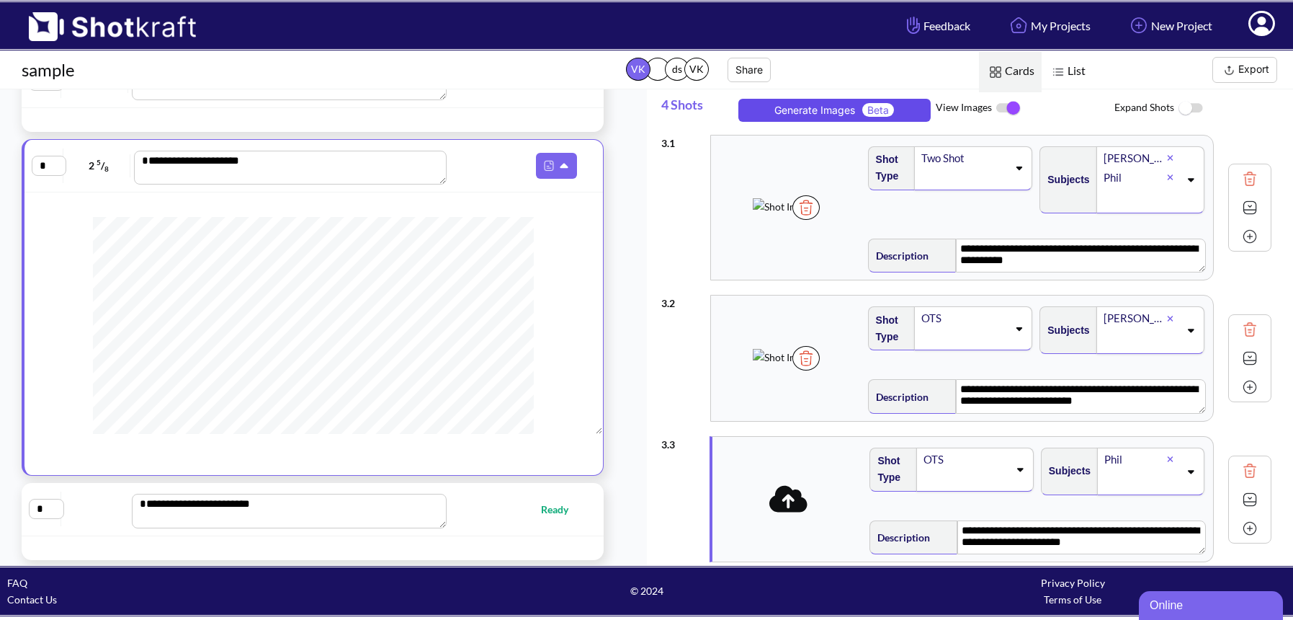
click at [803, 112] on button "Generate Images Beta" at bounding box center [835, 110] width 193 height 23
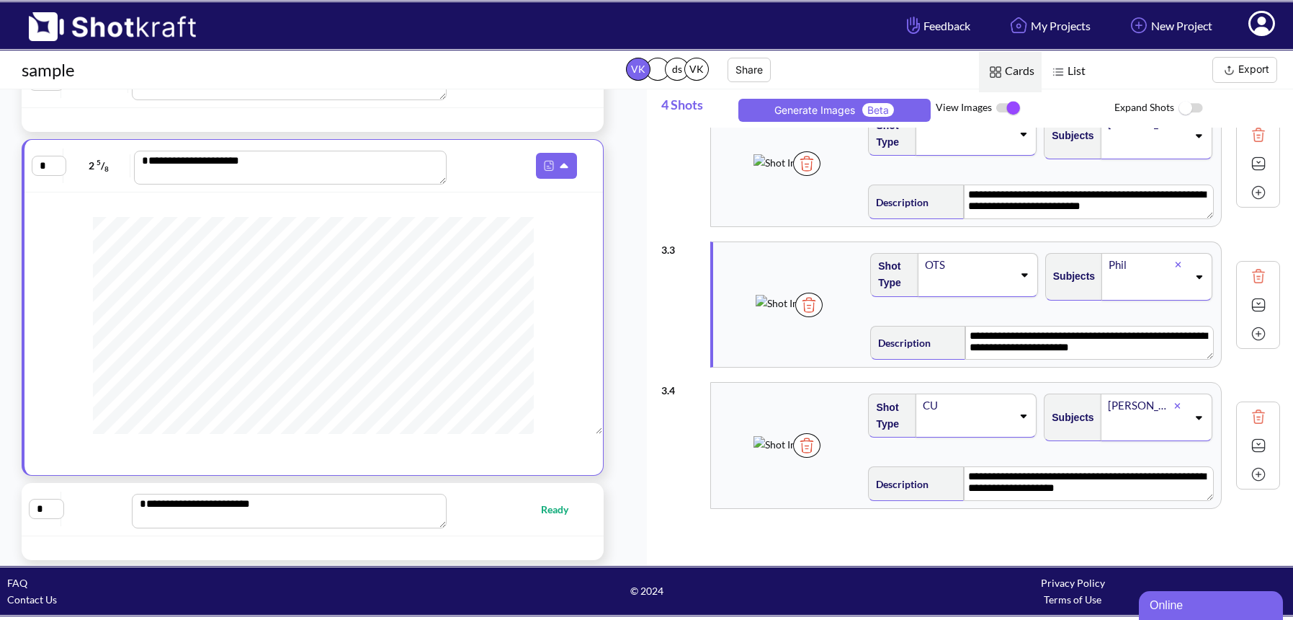
scroll to position [195, 0]
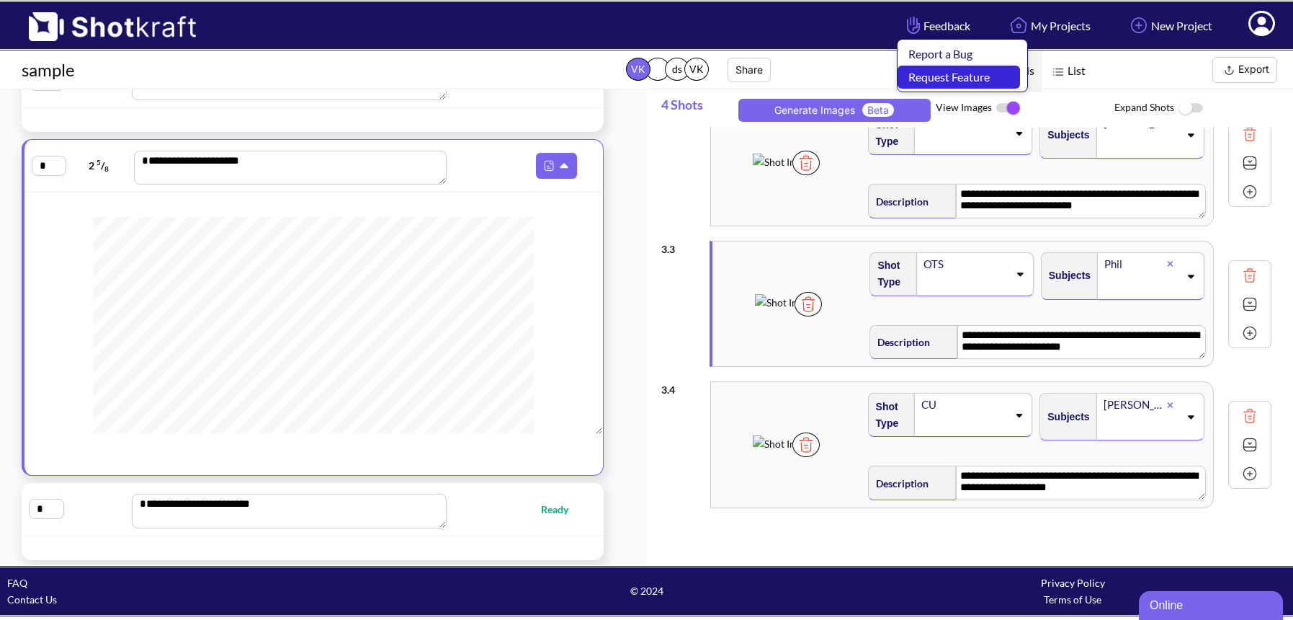
click at [919, 74] on link "Request Feature" at bounding box center [959, 77] width 122 height 23
click at [1266, 21] on icon at bounding box center [1261, 25] width 15 height 17
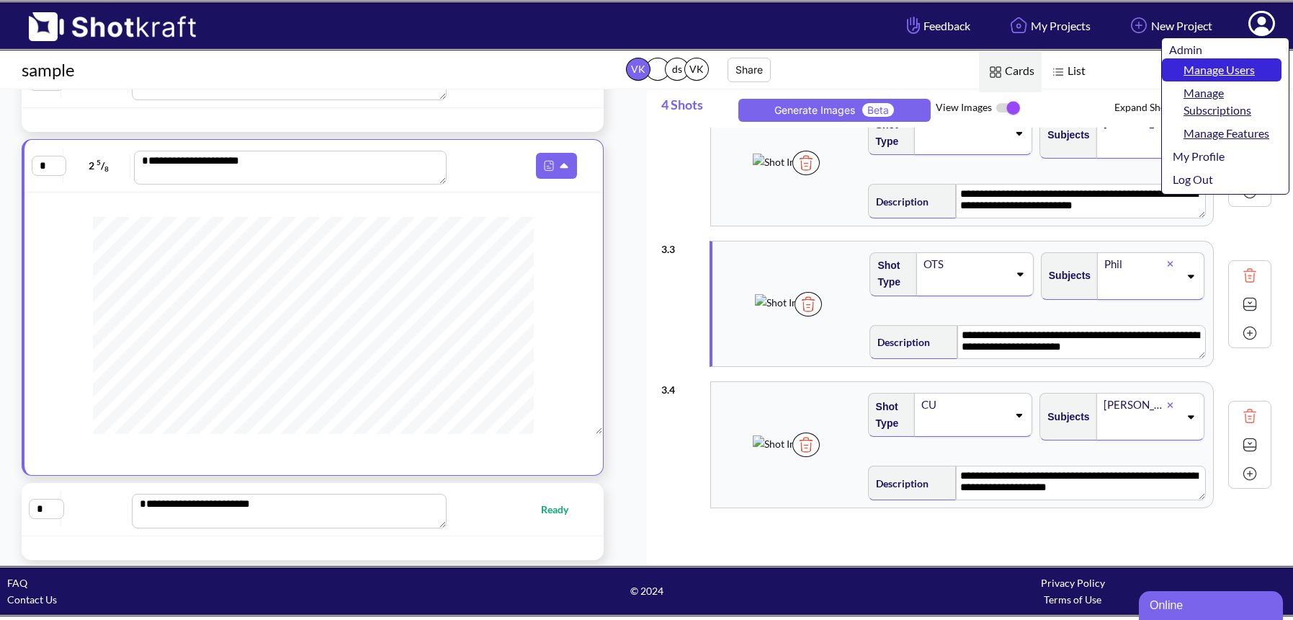
click at [1225, 69] on link "Manage Users" at bounding box center [1222, 69] width 120 height 23
